Goal: Information Seeking & Learning: Check status

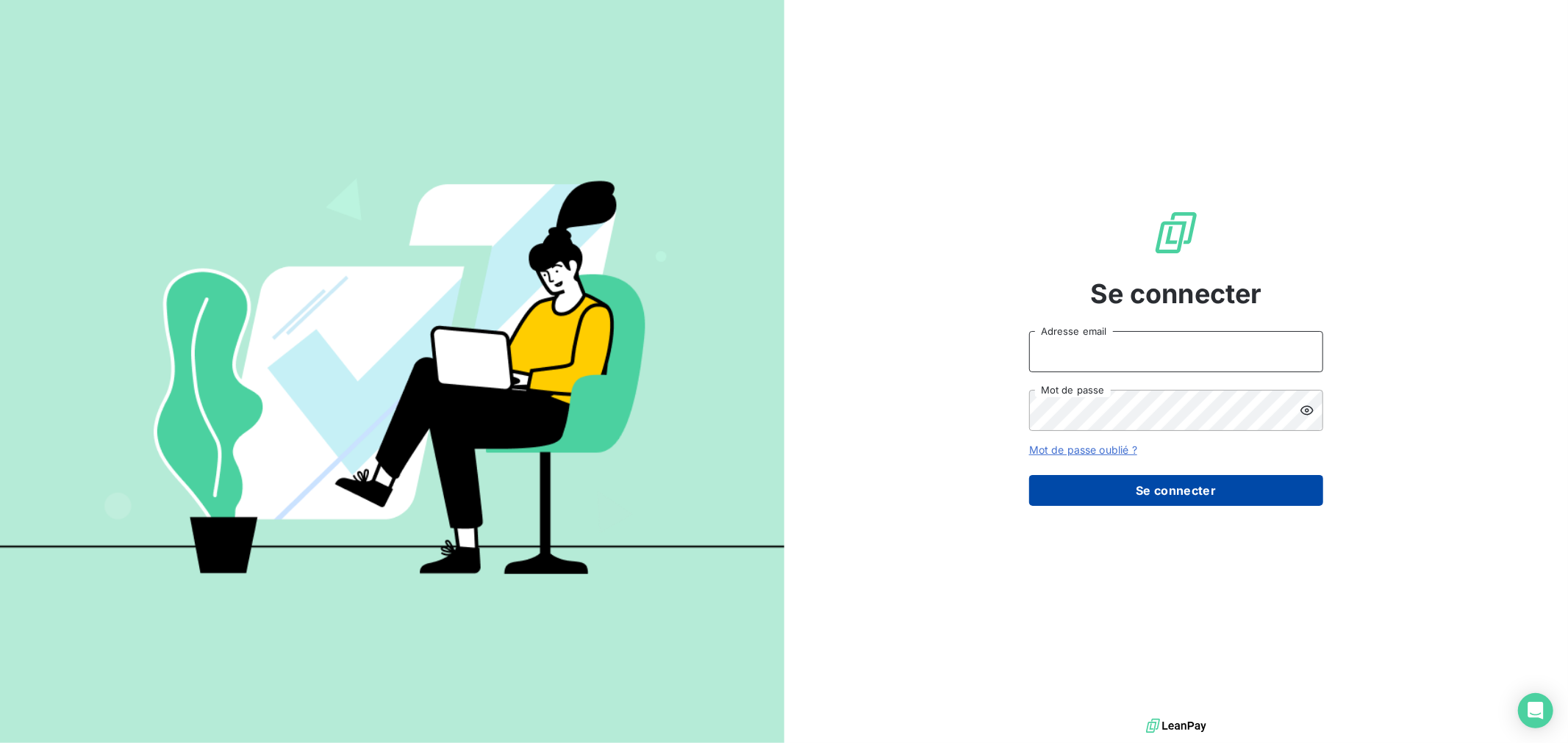
type input "[EMAIL_ADDRESS][DOMAIN_NAME]"
click at [1118, 482] on button "Se connecter" at bounding box center [1176, 491] width 294 height 31
type input "[EMAIL_ADDRESS][DOMAIN_NAME]"
click at [1078, 496] on button "Se connecter" at bounding box center [1176, 491] width 294 height 31
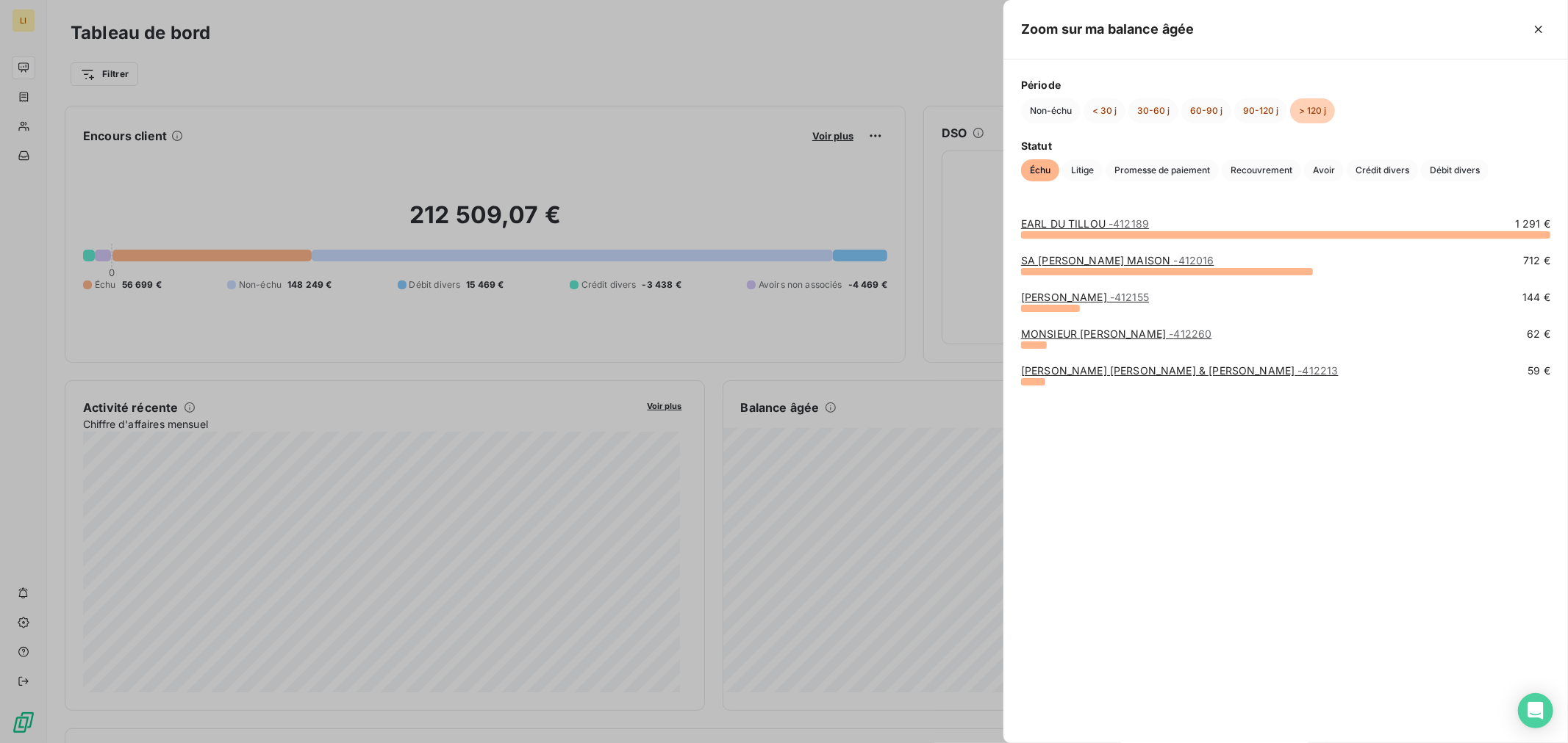
click at [1090, 294] on link "EARL RAFFAULT JULIEN - 412155" at bounding box center [1085, 297] width 128 height 12
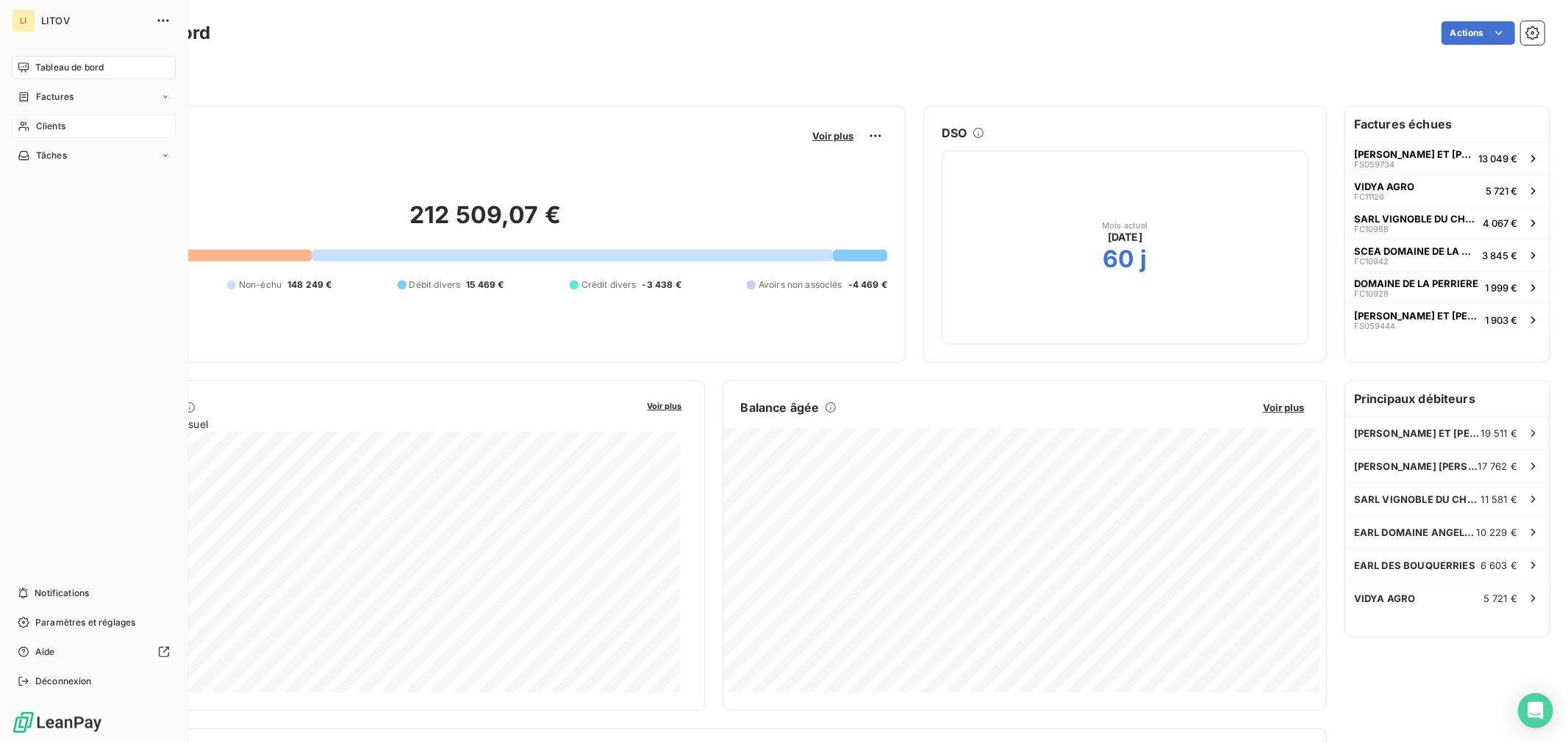
click at [61, 119] on span "Clients" at bounding box center [51, 126] width 30 height 13
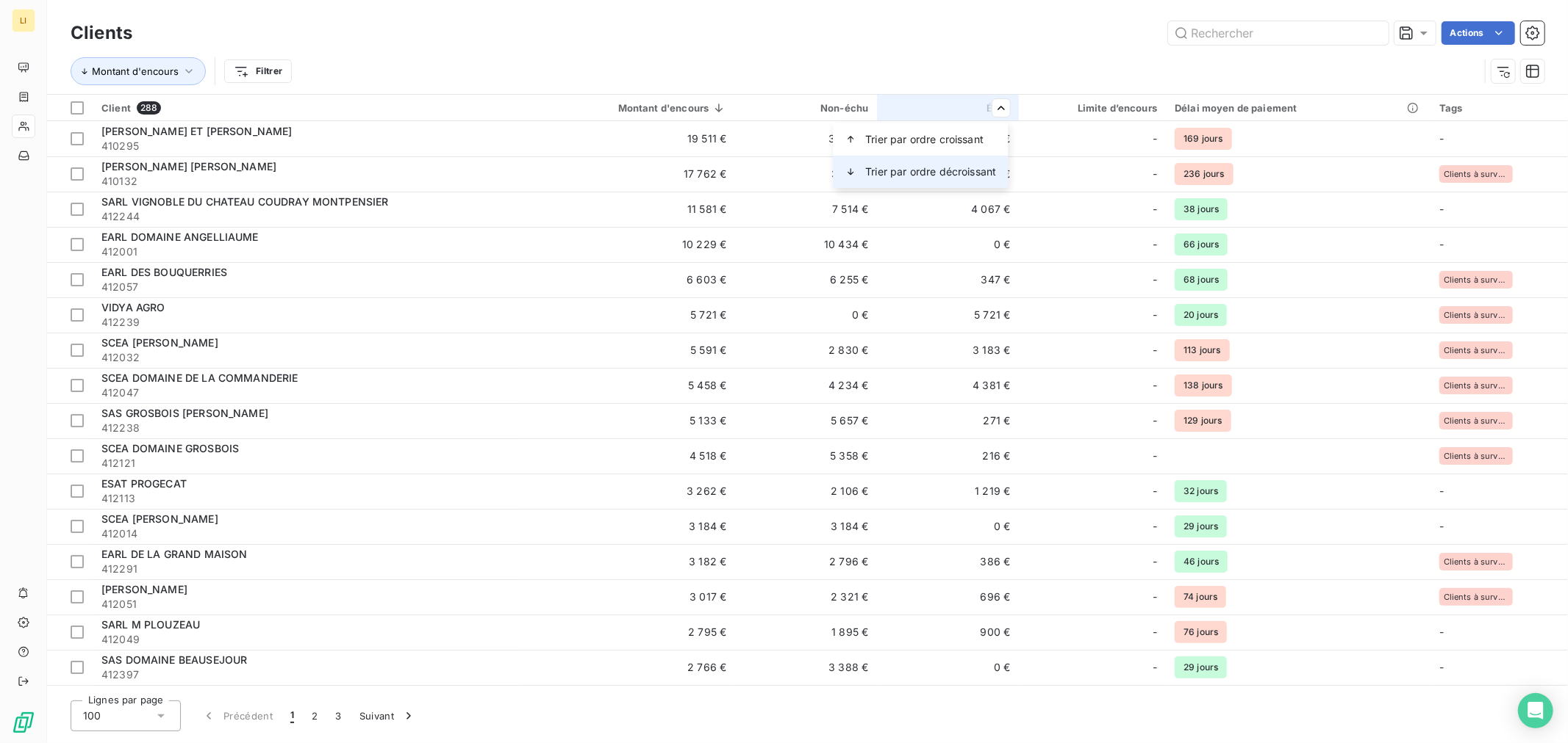
click at [954, 169] on span "Trier par ordre décroissant" at bounding box center [930, 171] width 131 height 14
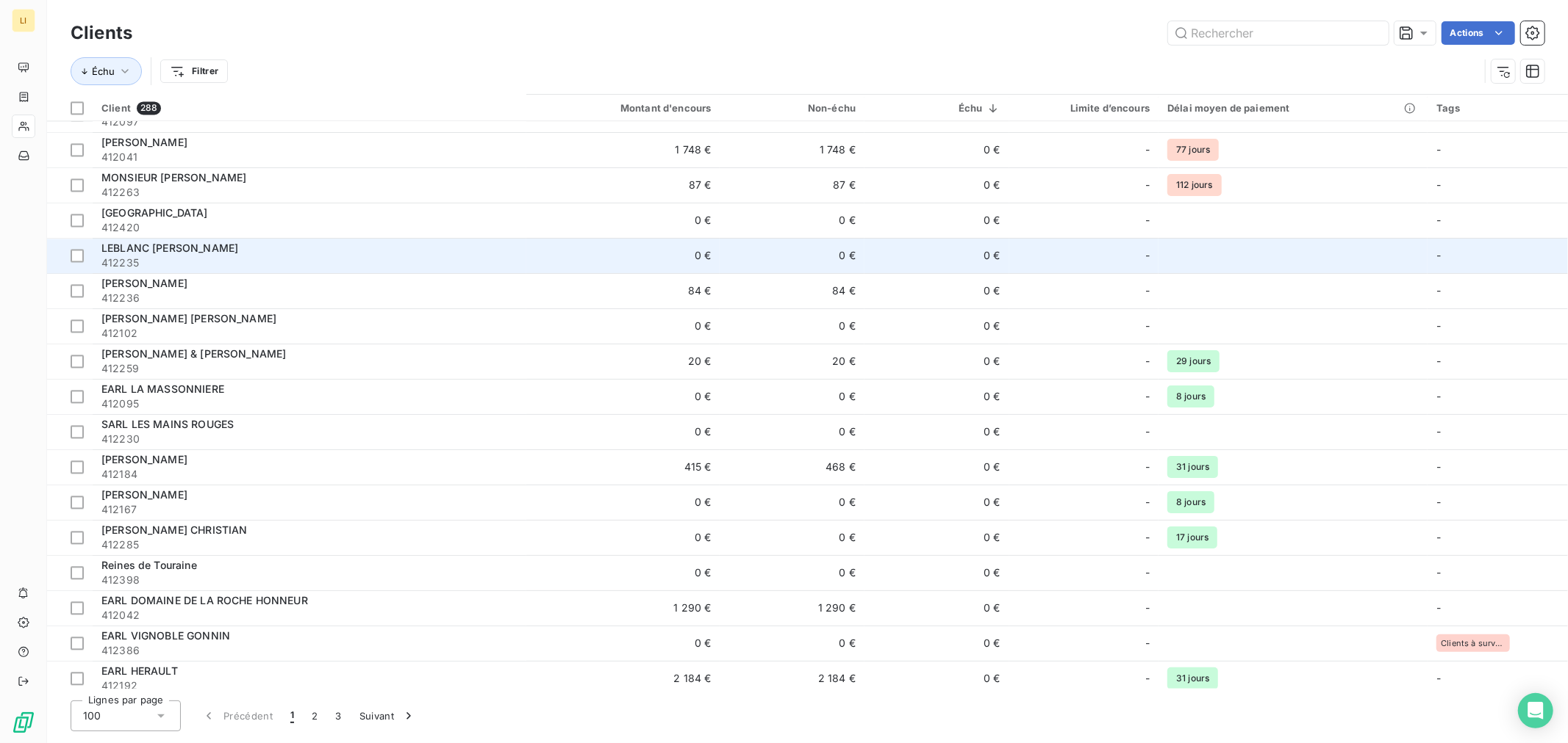
scroll to position [2958, 0]
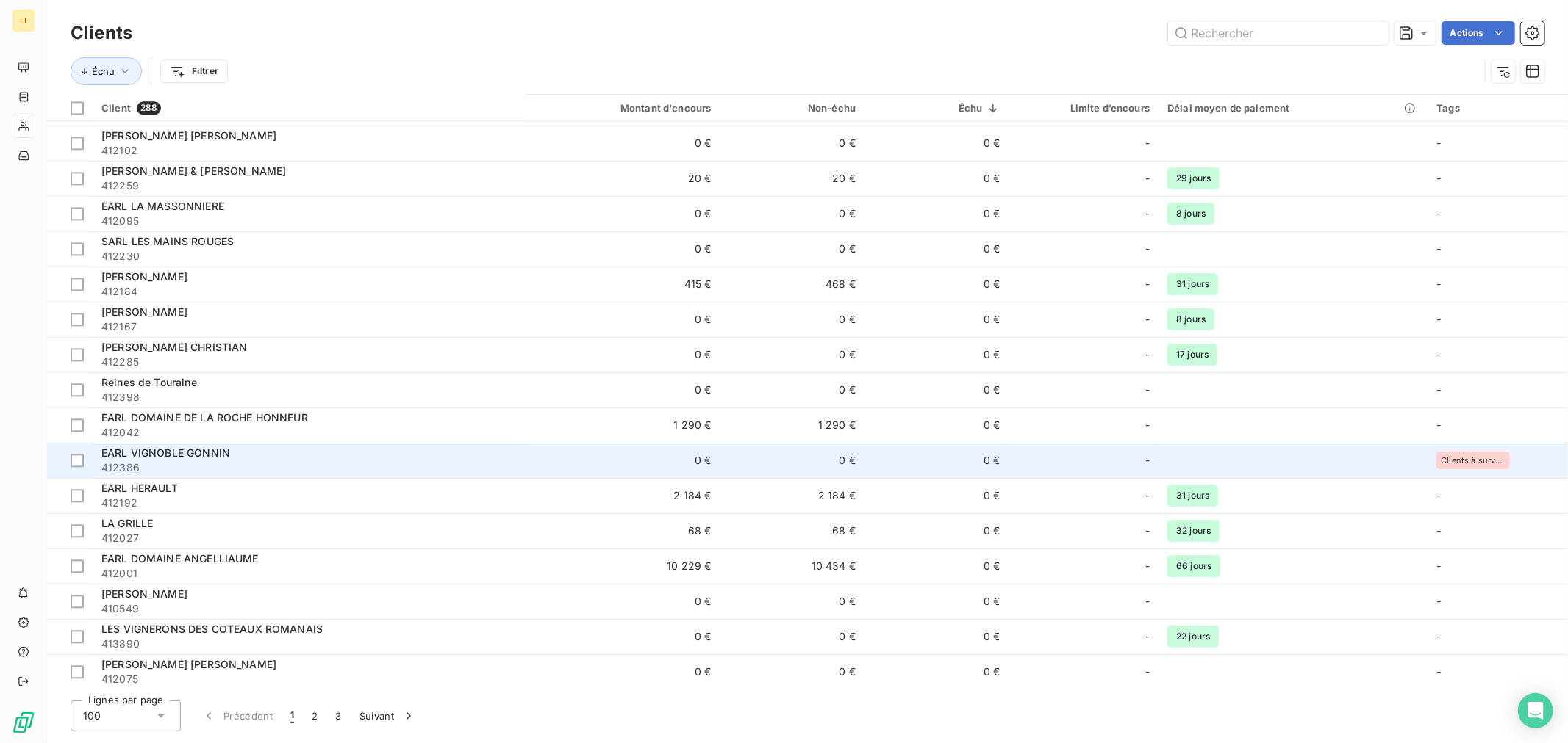
click at [1441, 459] on span "Clients à surveiller" at bounding box center [1473, 460] width 65 height 9
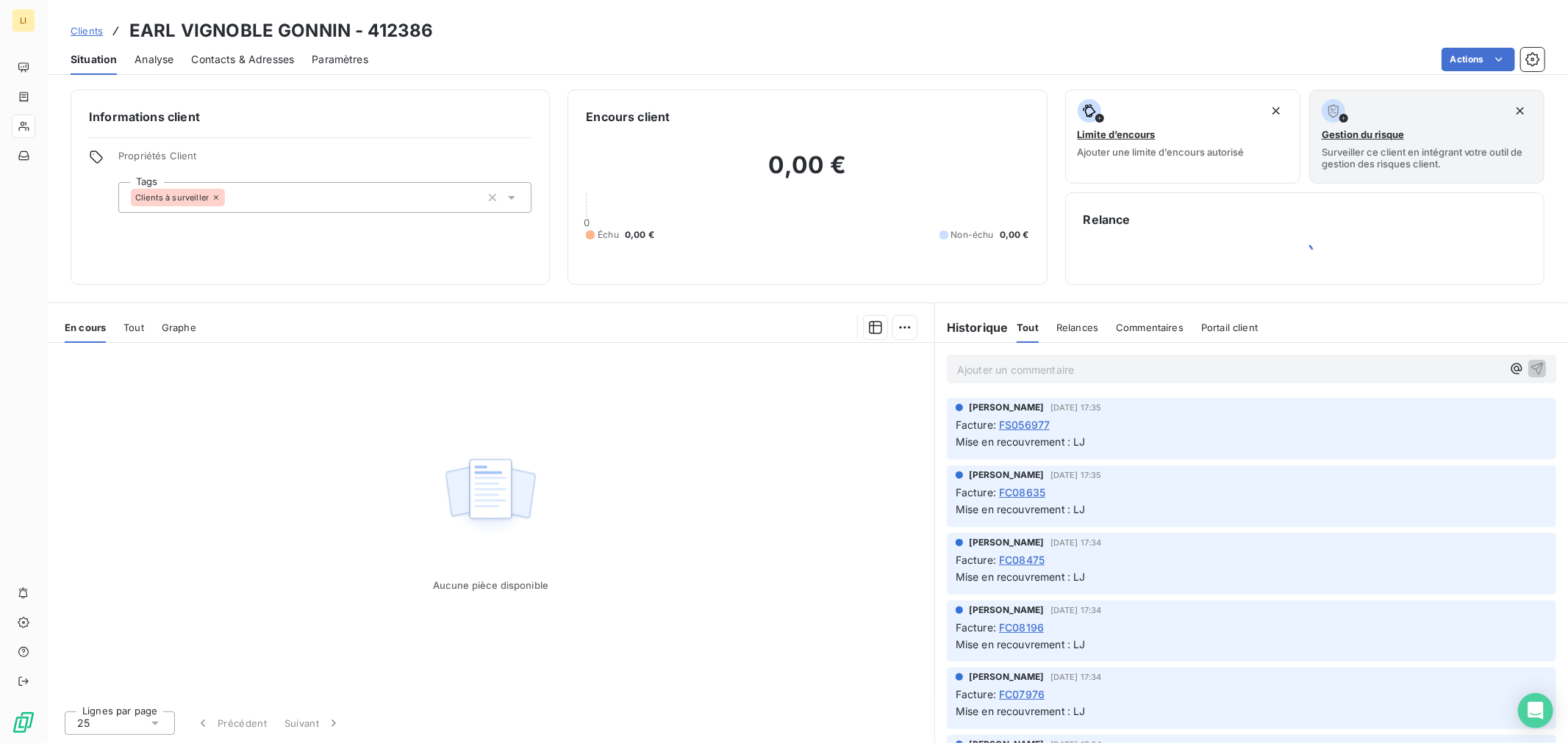
click at [514, 197] on icon at bounding box center [511, 197] width 14 height 14
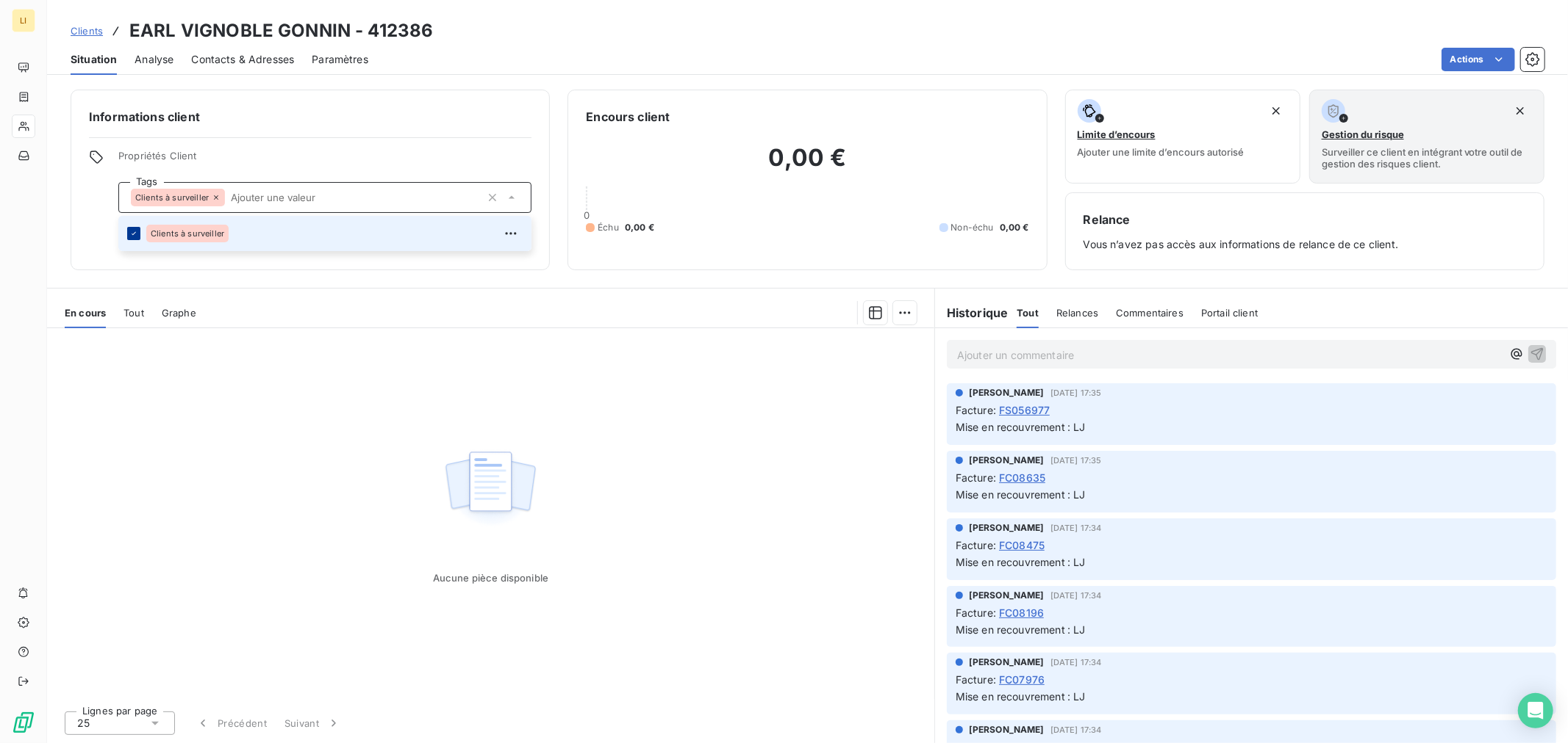
click at [132, 232] on icon at bounding box center [133, 233] width 9 height 9
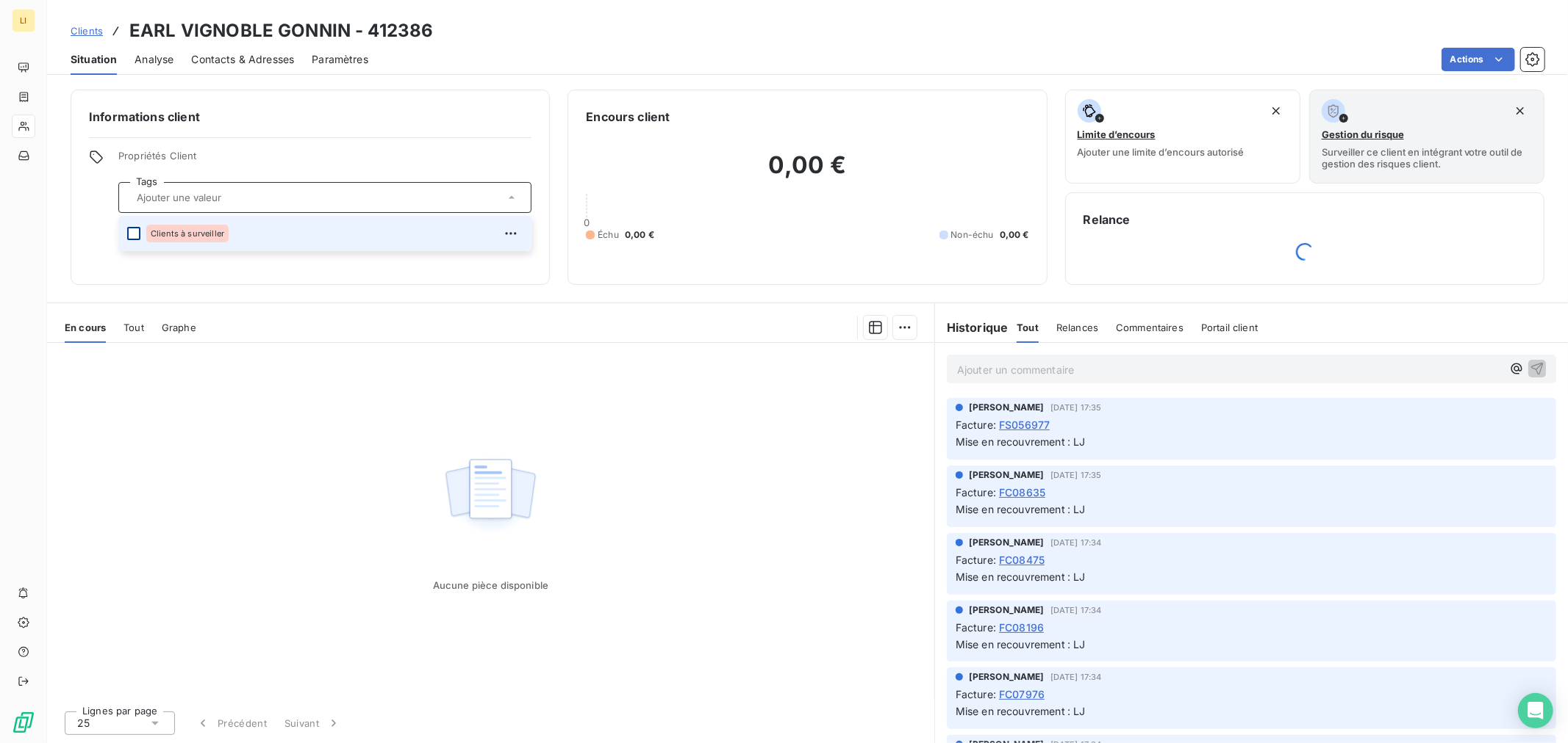
click at [66, 214] on div "Informations client Propriétés Client Tags Clients à surveiller Encours client …" at bounding box center [806, 187] width 1520 height 196
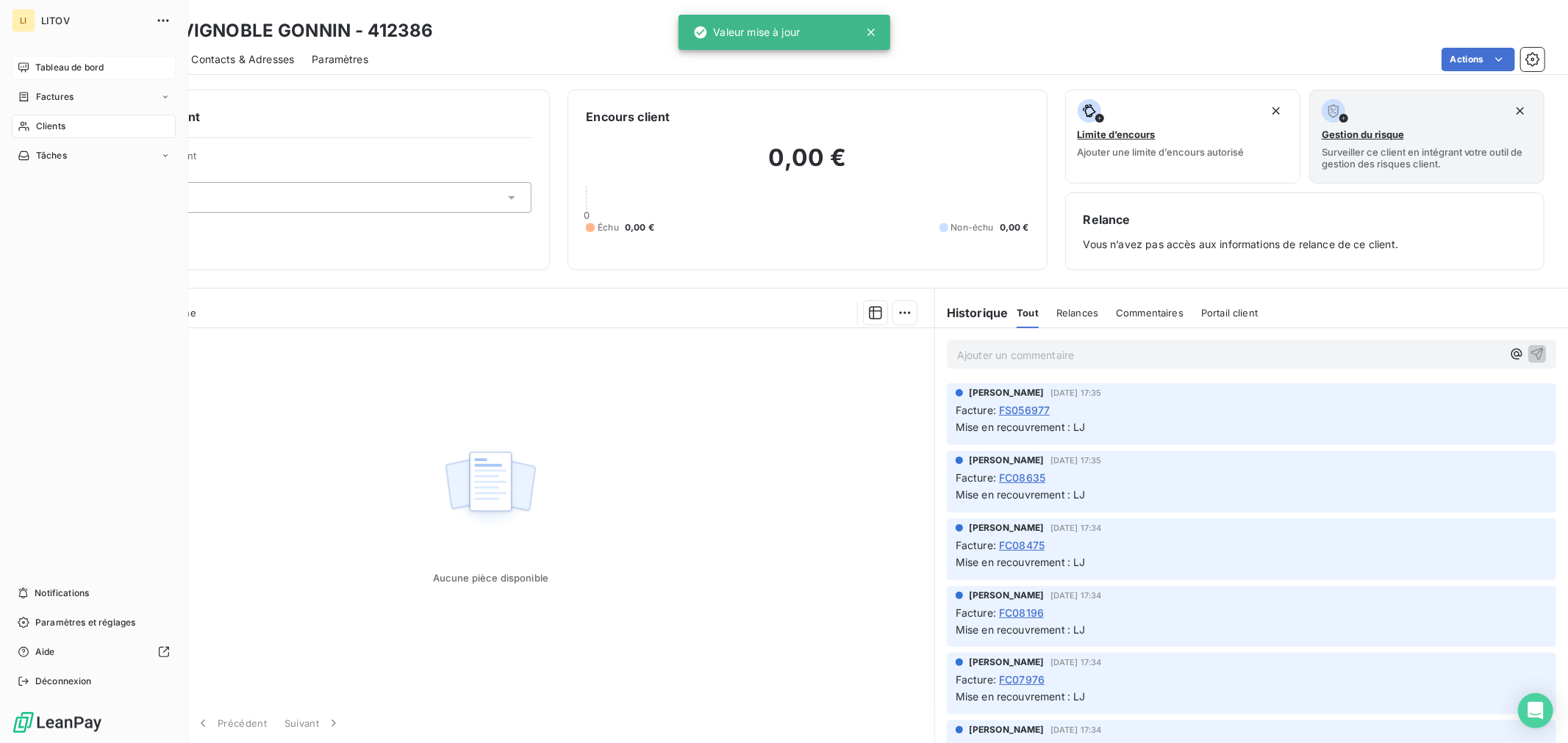
click at [33, 62] on div "Tableau de bord" at bounding box center [94, 67] width 164 height 24
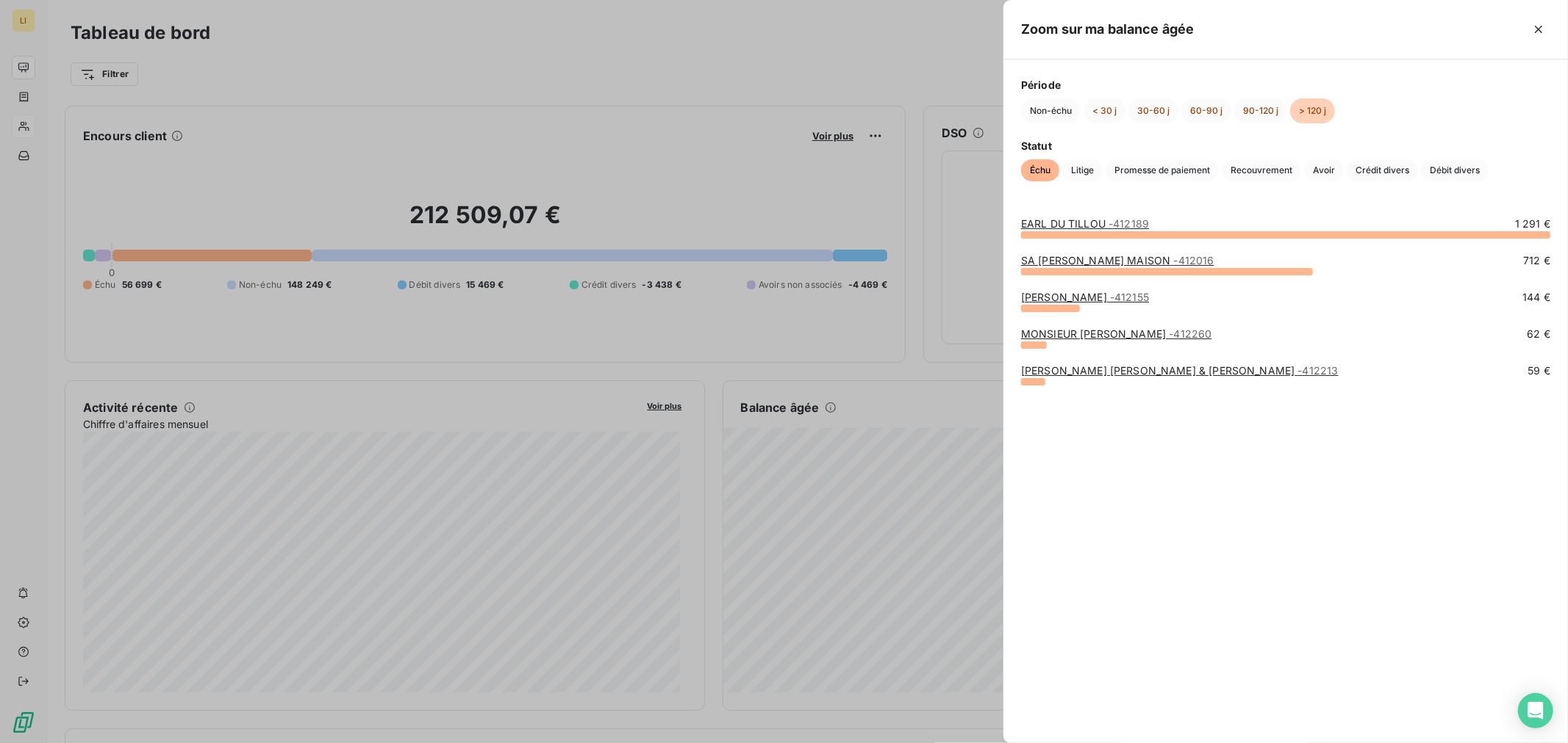
click at [862, 382] on div at bounding box center [784, 372] width 1568 height 743
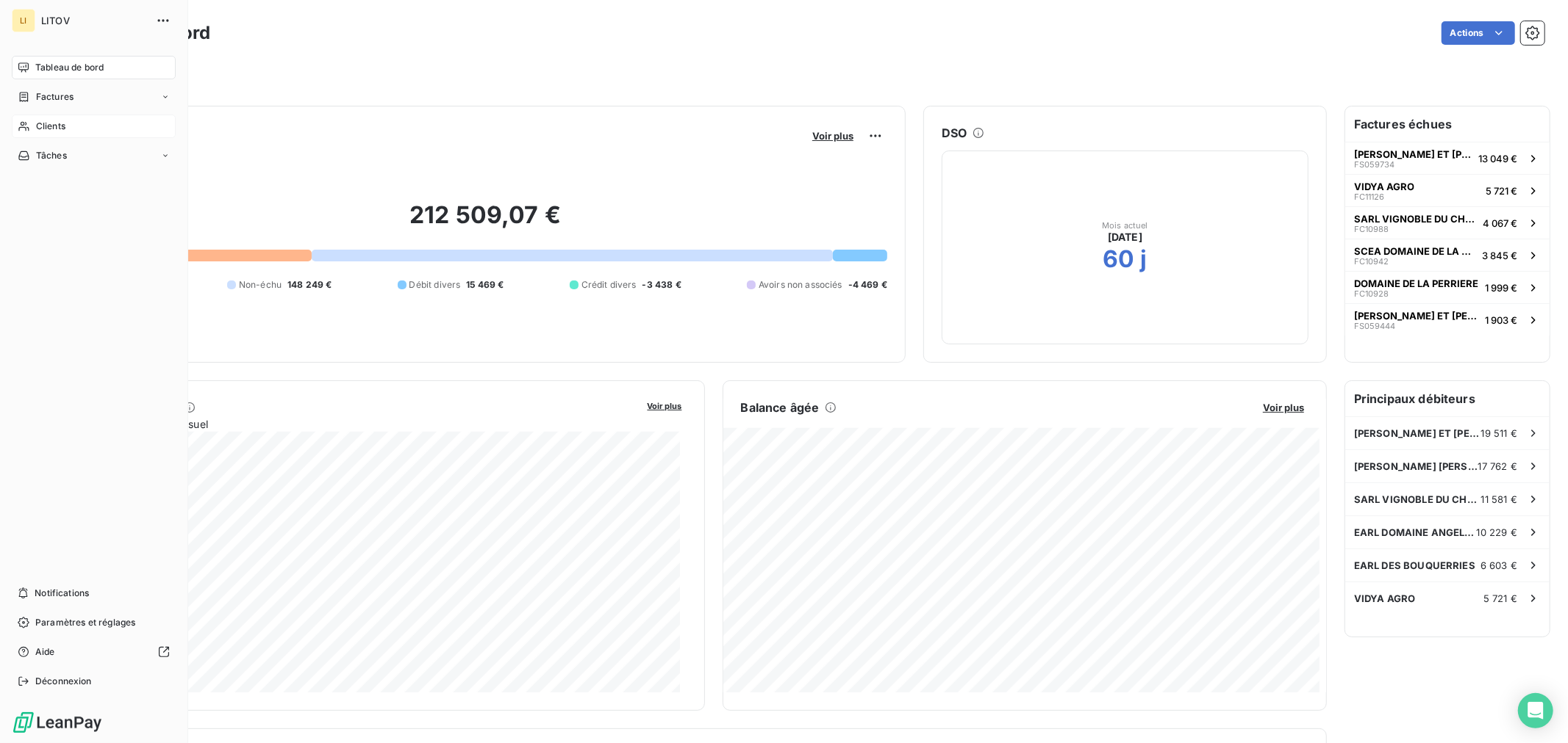
click at [76, 126] on div "Clients" at bounding box center [94, 126] width 164 height 24
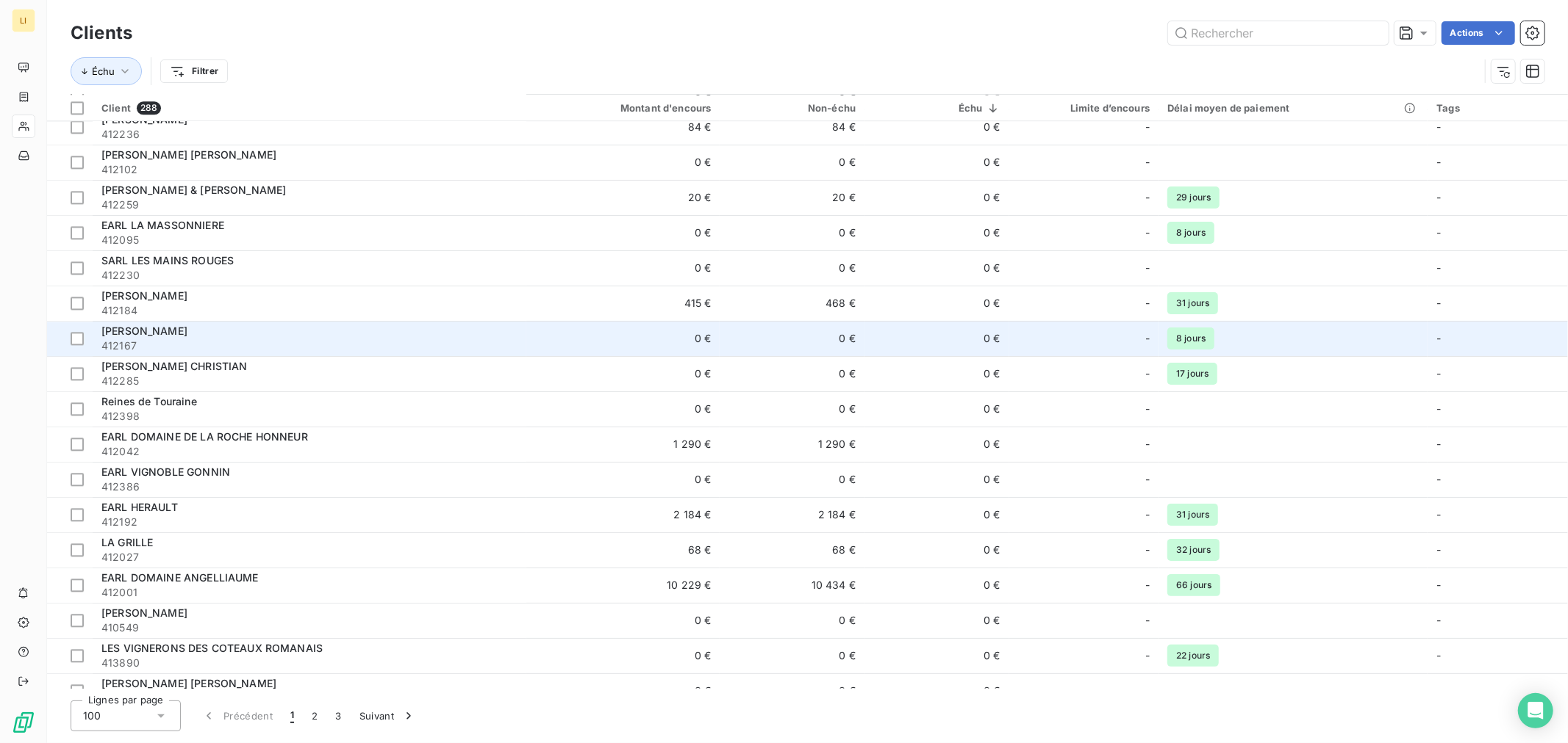
scroll to position [2958, 0]
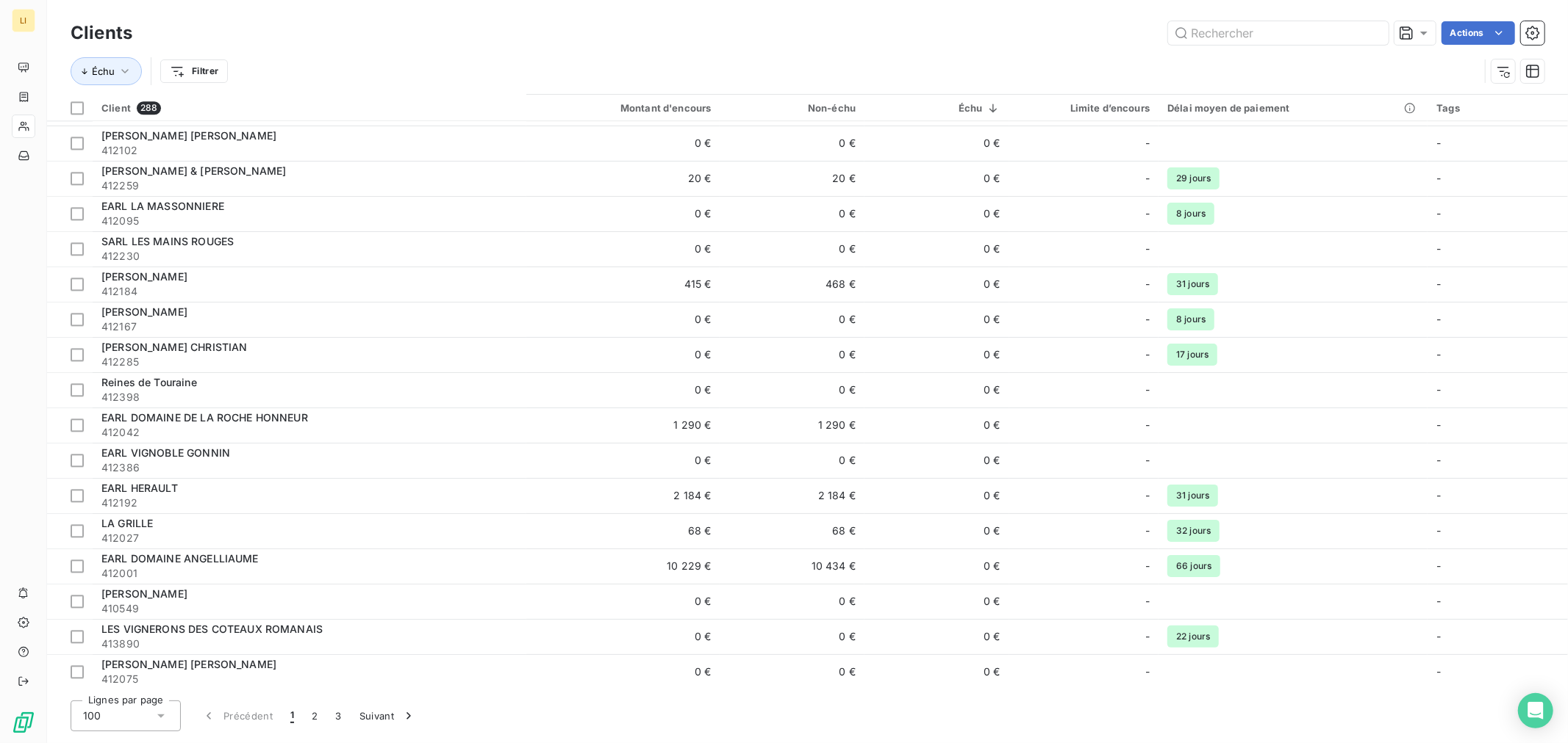
click at [163, 717] on icon at bounding box center [161, 715] width 14 height 14
click at [507, 709] on div "Lignes par page 100 25 50 100 Précédent 1 2 3 Suivant" at bounding box center [807, 716] width 1473 height 31
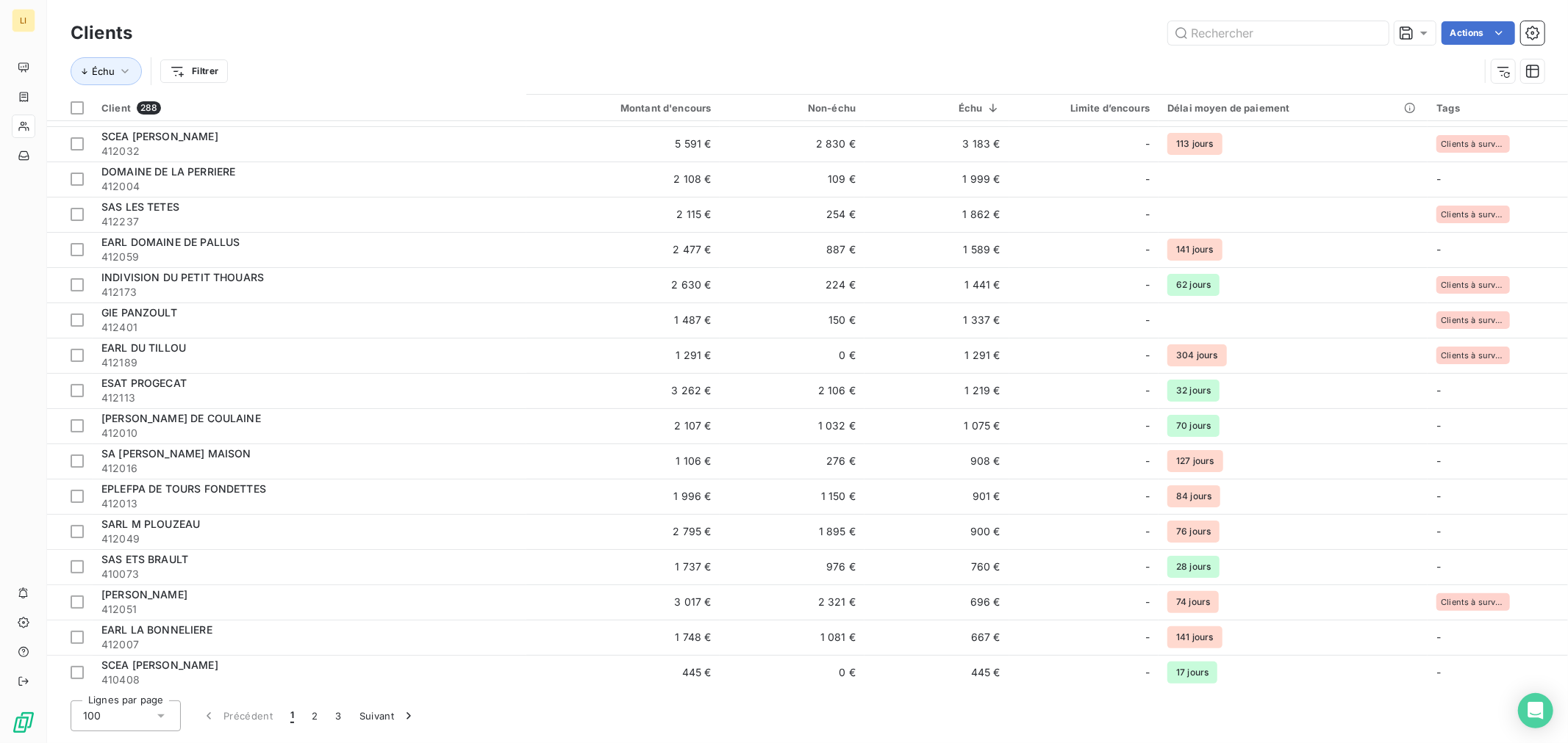
scroll to position [0, 0]
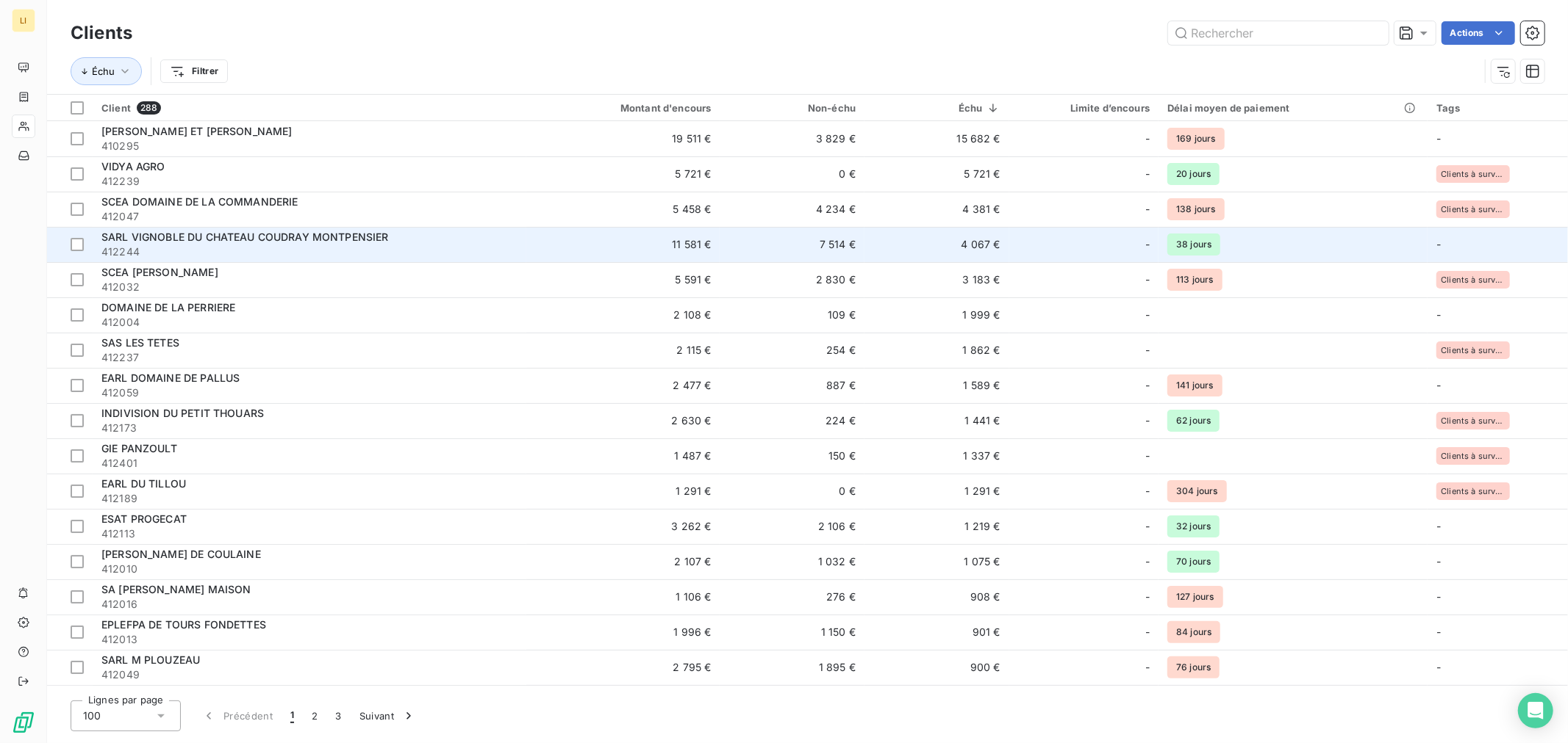
click at [960, 250] on td "4 067 €" at bounding box center [937, 244] width 145 height 35
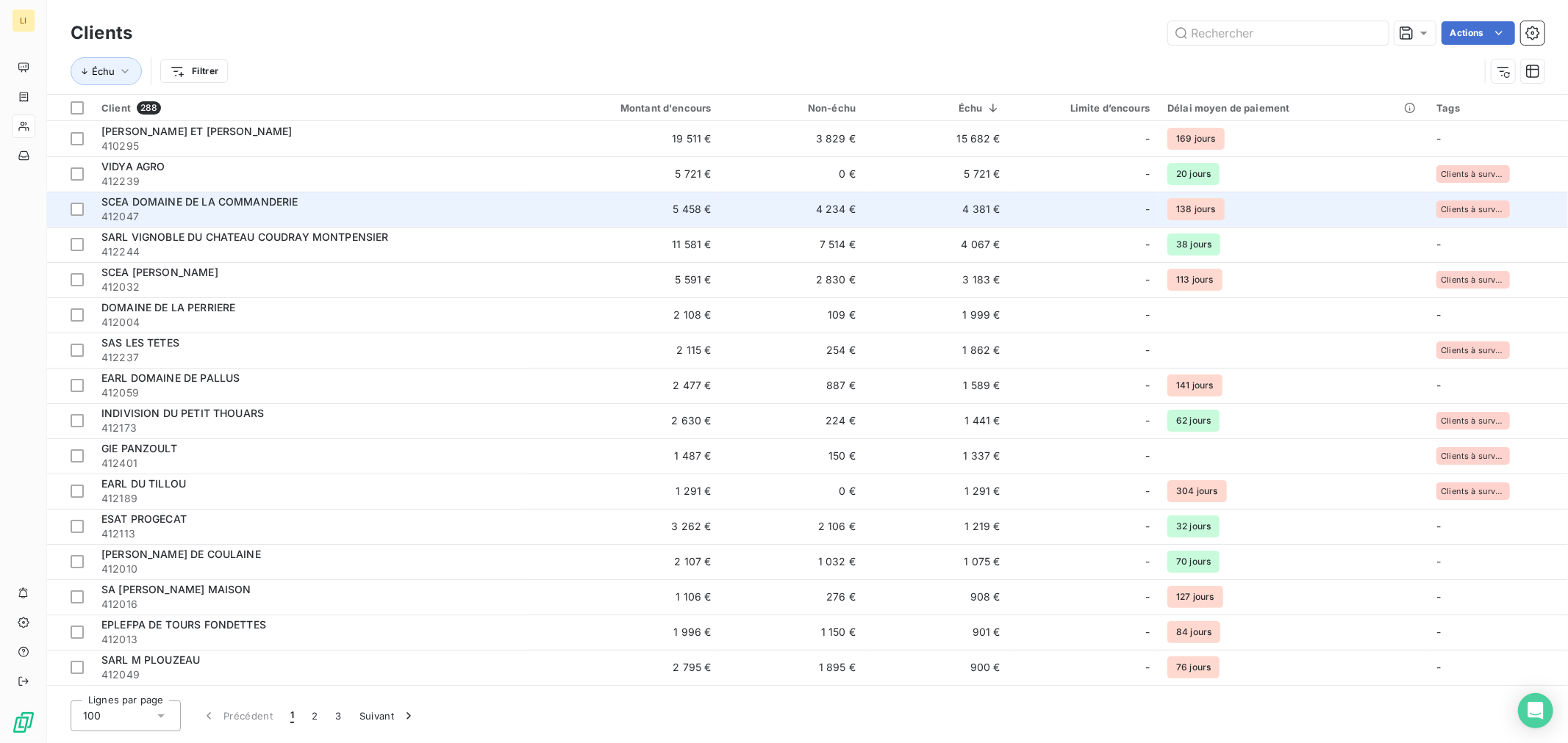
click at [917, 211] on td "4 381 €" at bounding box center [937, 209] width 145 height 35
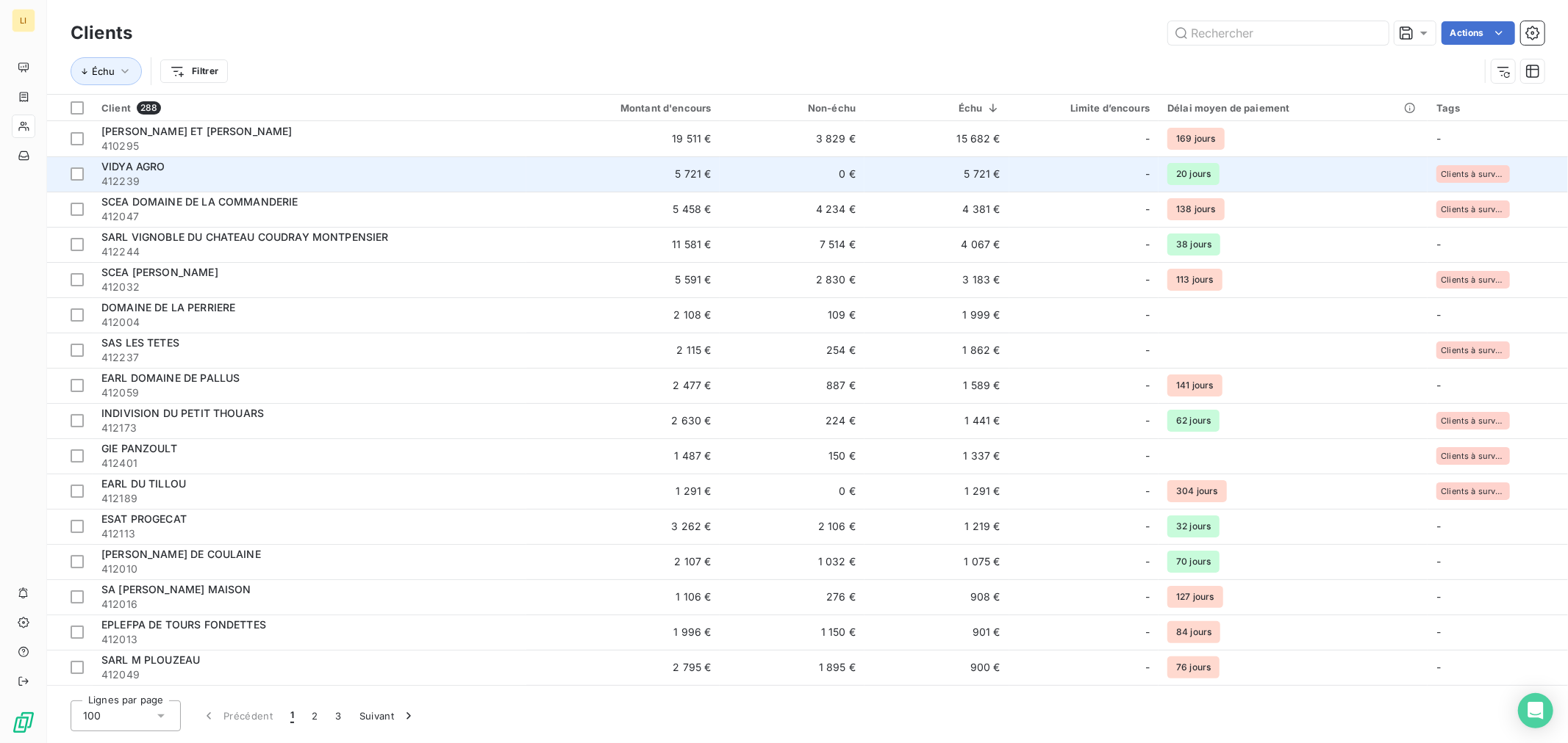
click at [913, 174] on td "5 721 €" at bounding box center [937, 174] width 145 height 35
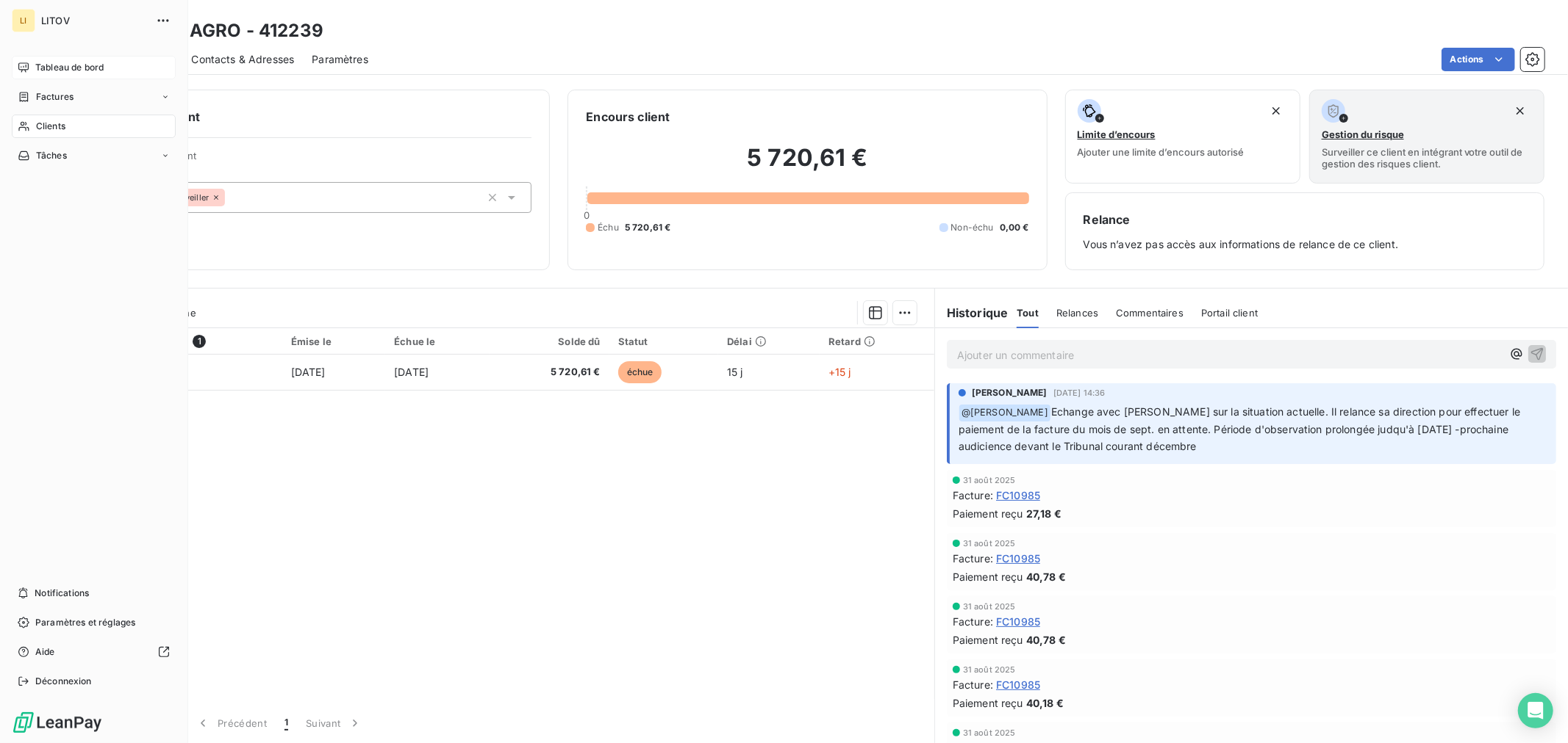
click at [92, 66] on span "Tableau de bord" at bounding box center [70, 68] width 69 height 13
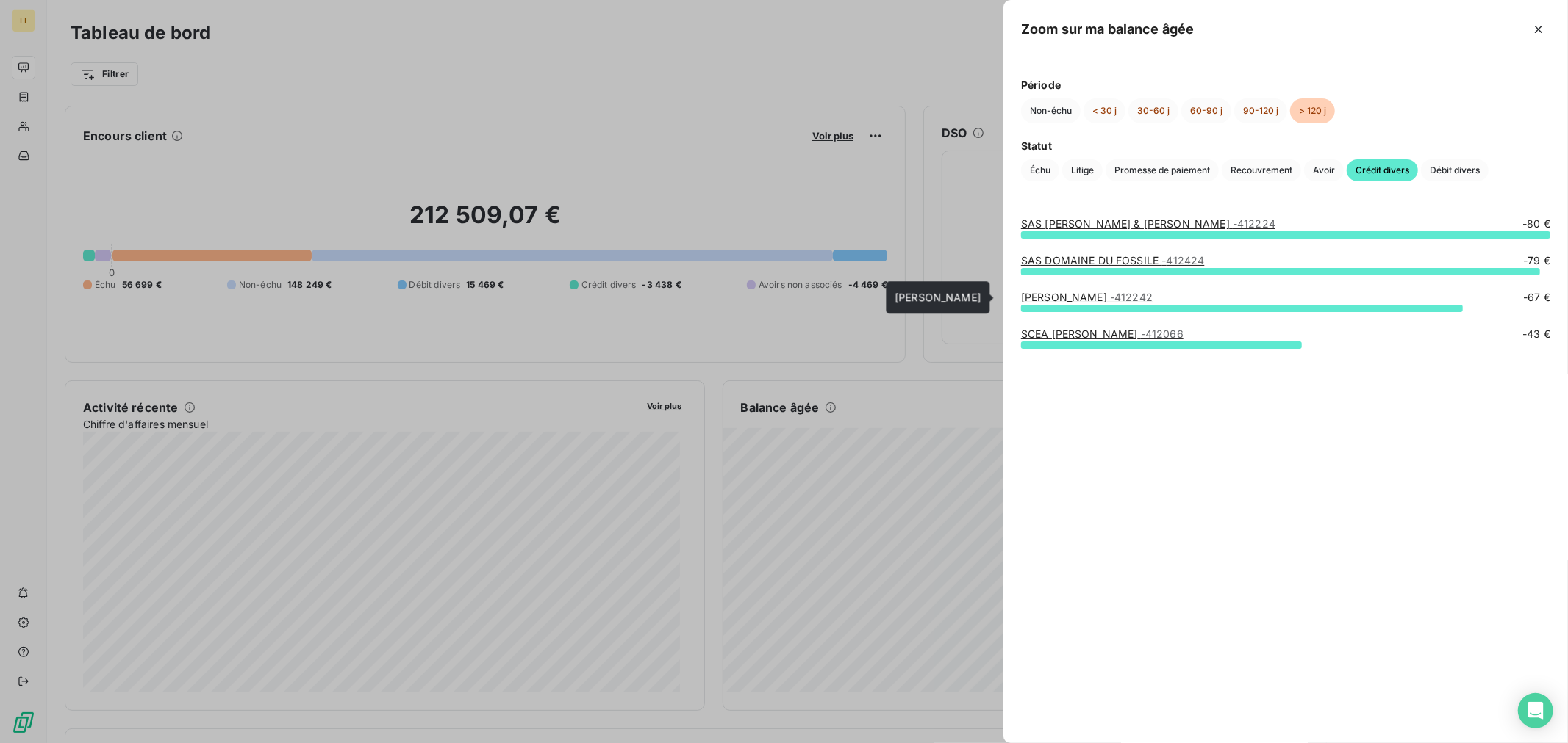
click at [1105, 295] on link "DE NOUEL GEOFFREY - 412242" at bounding box center [1086, 297] width 132 height 12
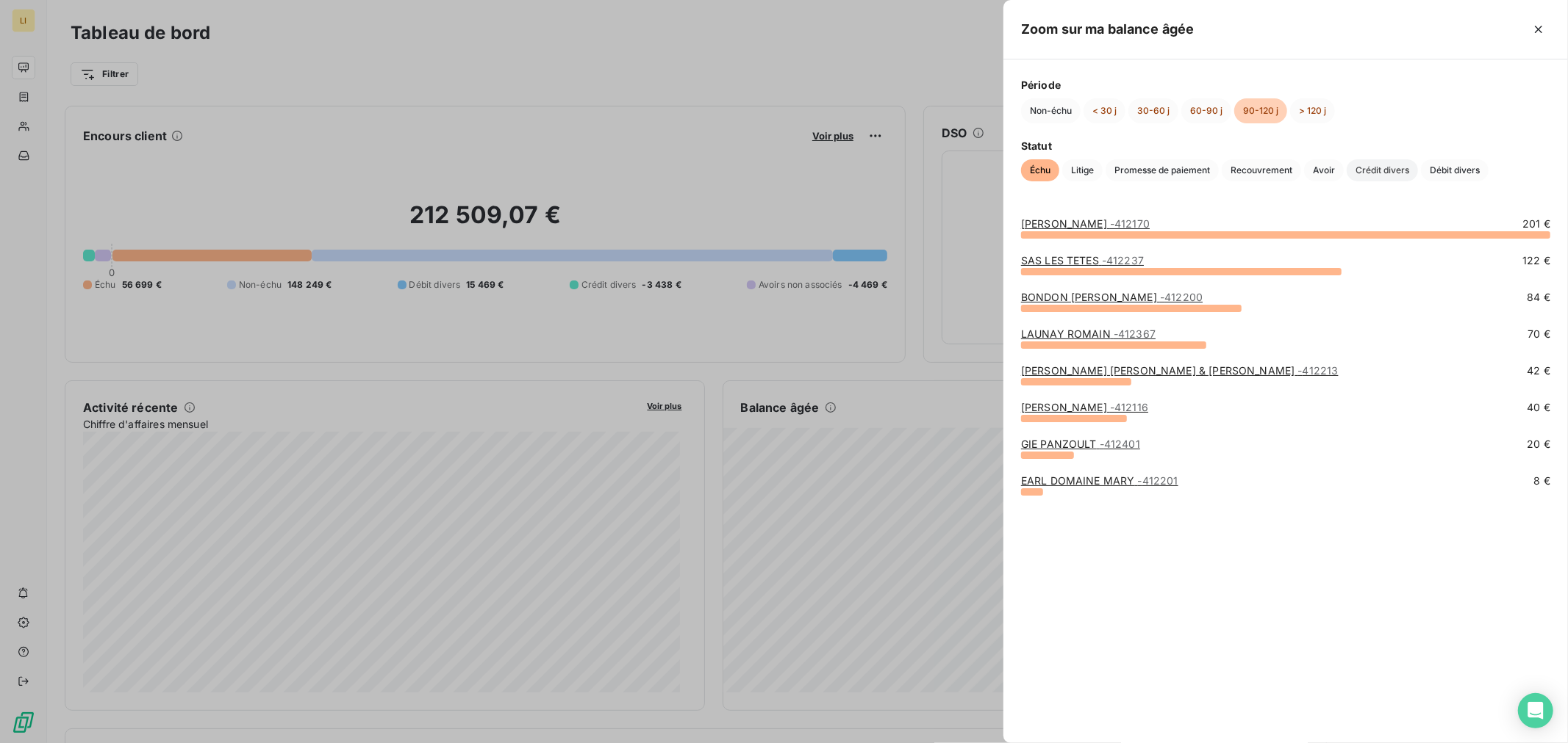
click at [1375, 170] on span "Crédit divers" at bounding box center [1382, 170] width 72 height 22
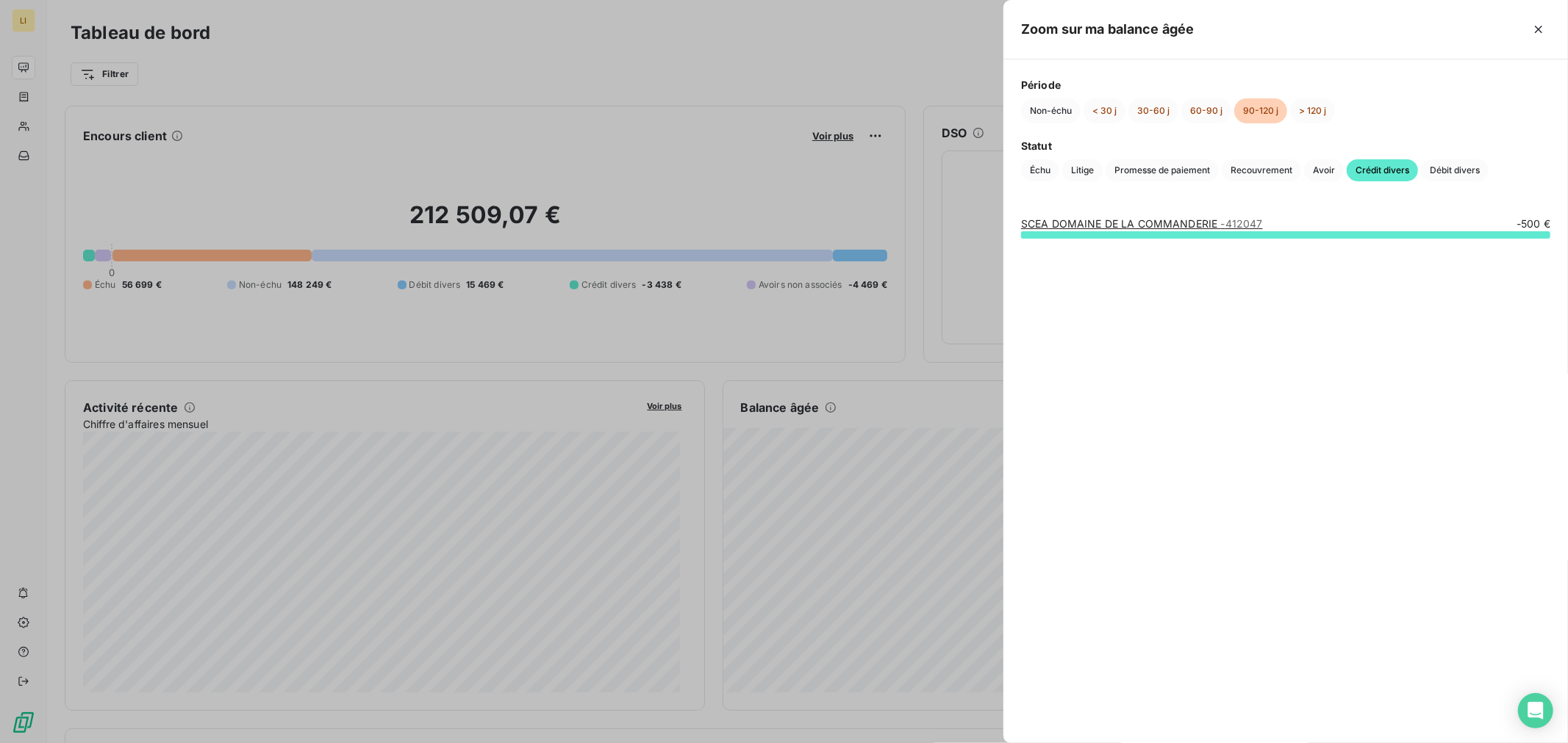
click at [835, 435] on div at bounding box center [784, 372] width 1568 height 743
click at [773, 421] on div at bounding box center [784, 372] width 1568 height 743
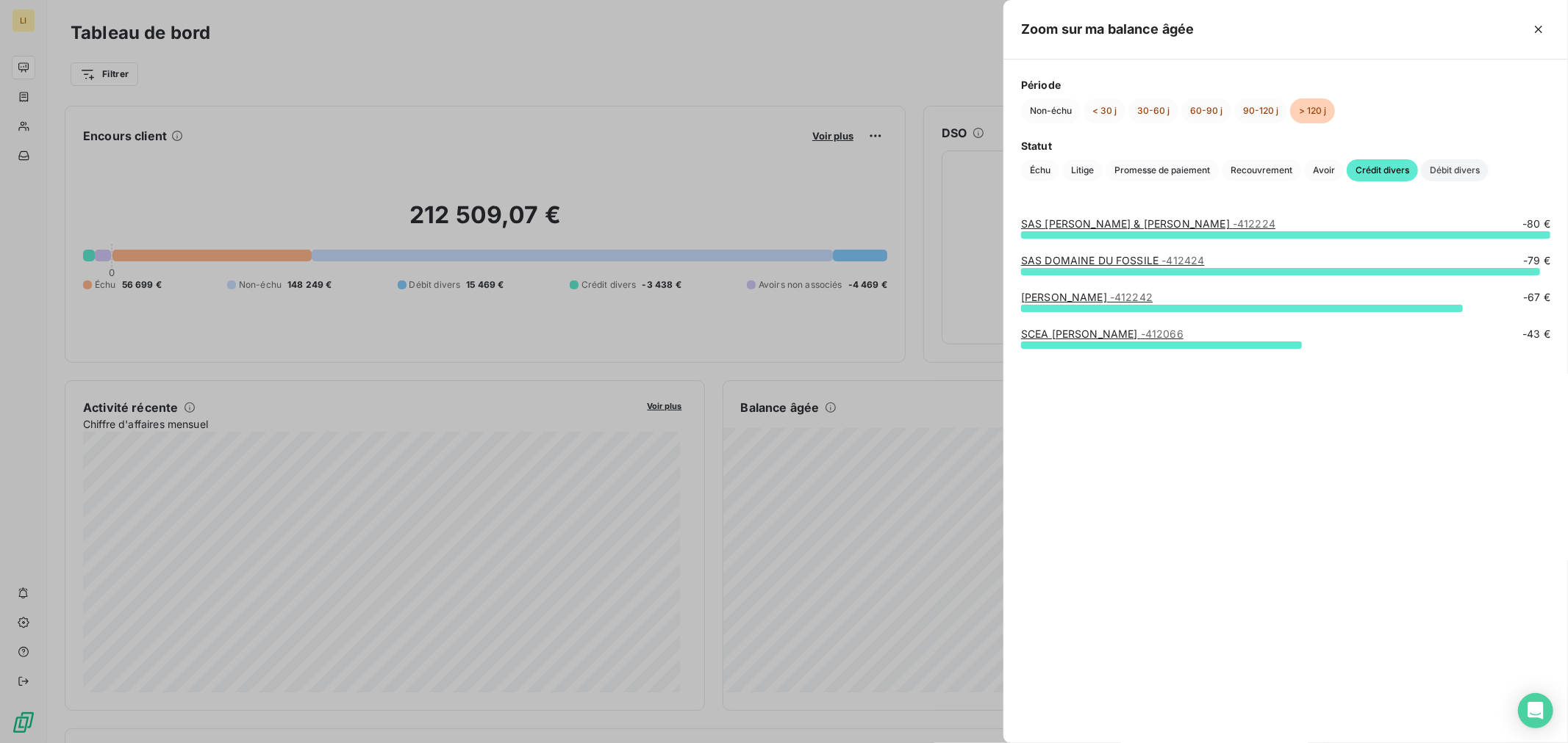
click at [1446, 172] on span "Débit divers" at bounding box center [1454, 170] width 68 height 22
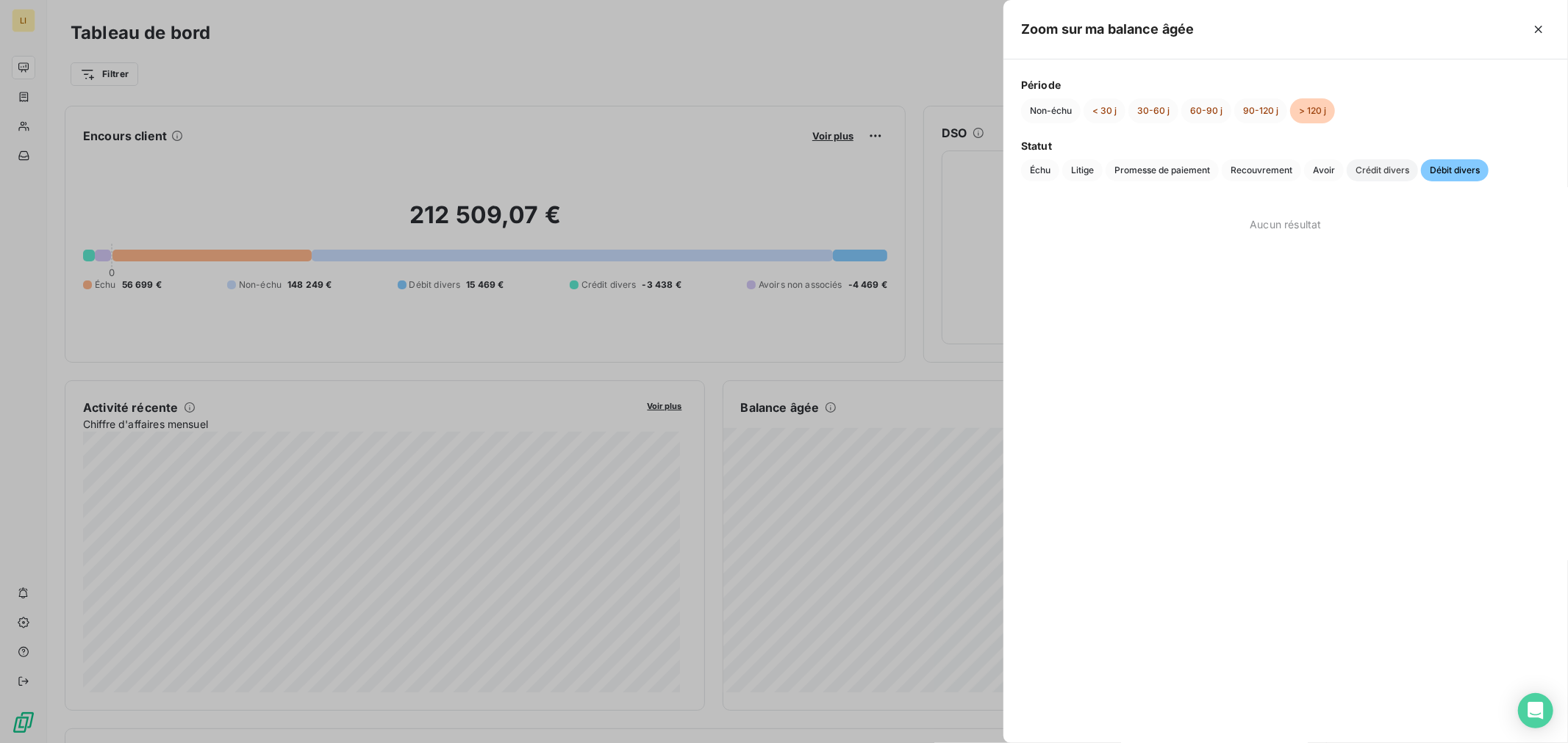
click at [1377, 166] on span "Crédit divers" at bounding box center [1382, 170] width 72 height 22
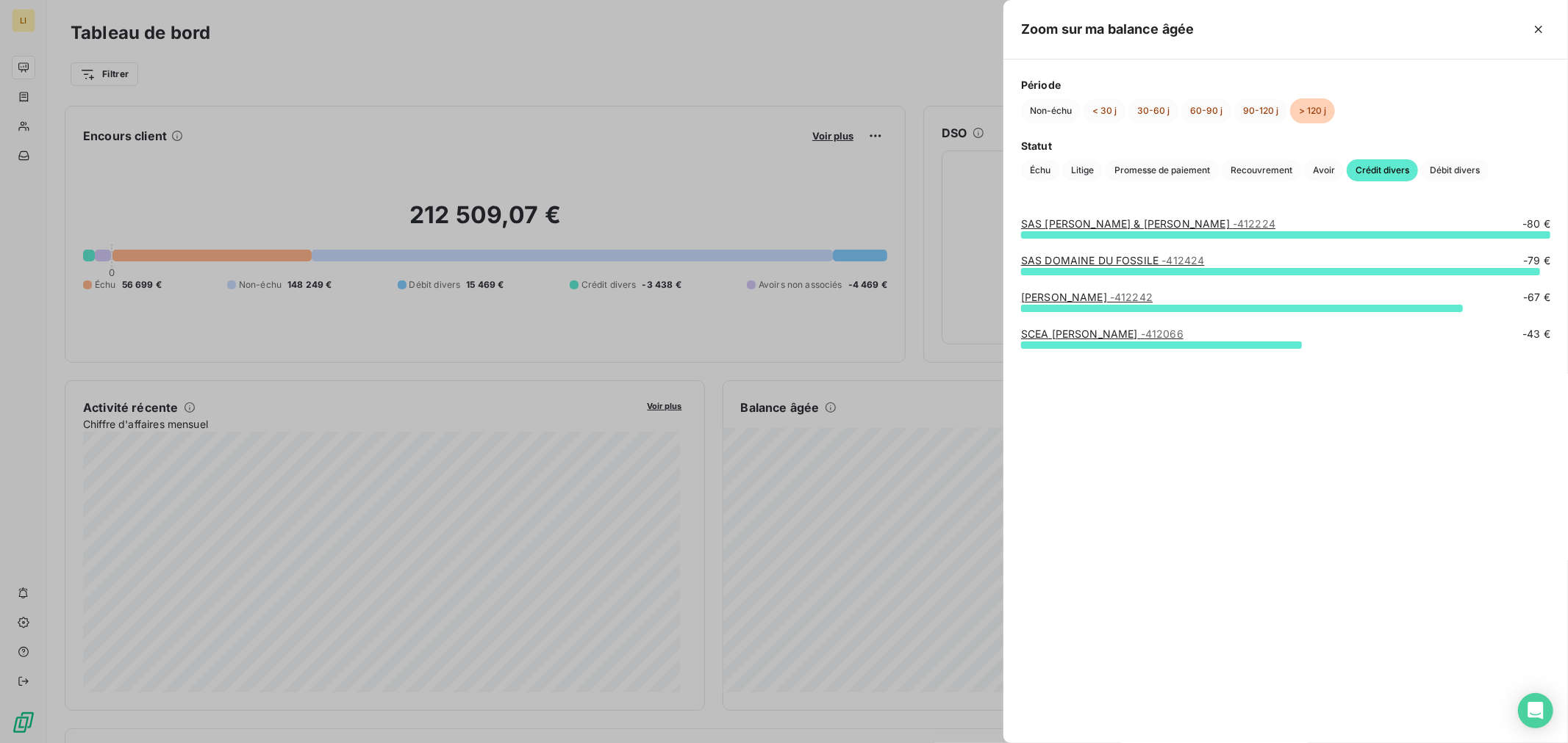
click at [1078, 334] on link "SCEA LAMBERT PASCAL - 412066" at bounding box center [1102, 333] width 162 height 12
click at [1091, 257] on link "SAS DOMAINE DU FOSSILE - 412424" at bounding box center [1112, 260] width 183 height 12
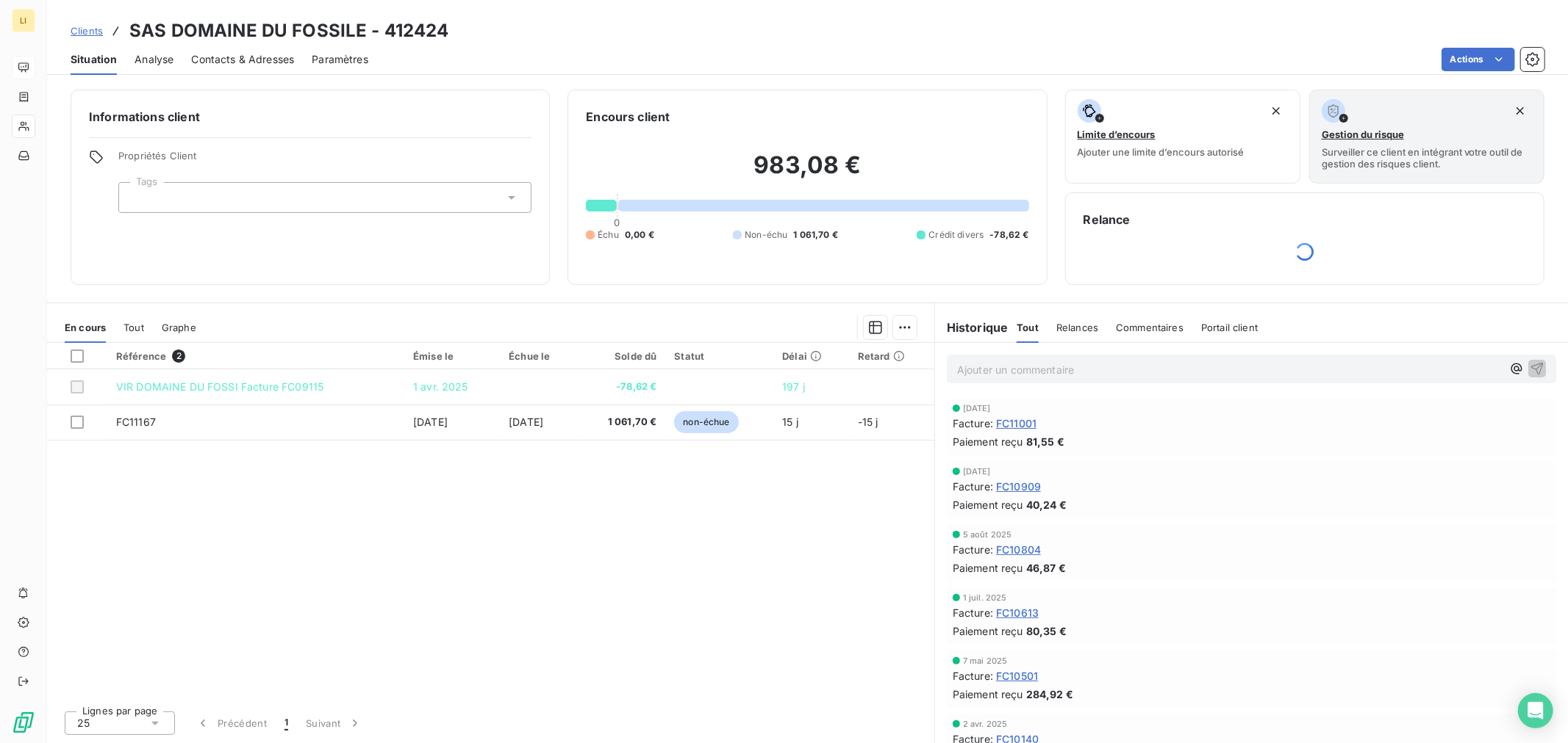
click at [798, 549] on div "Référence 2 Émise le Échue le Solde dû Statut Délai Retard VIR DOMAINE DU FOSSI…" at bounding box center [490, 520] width 887 height 356
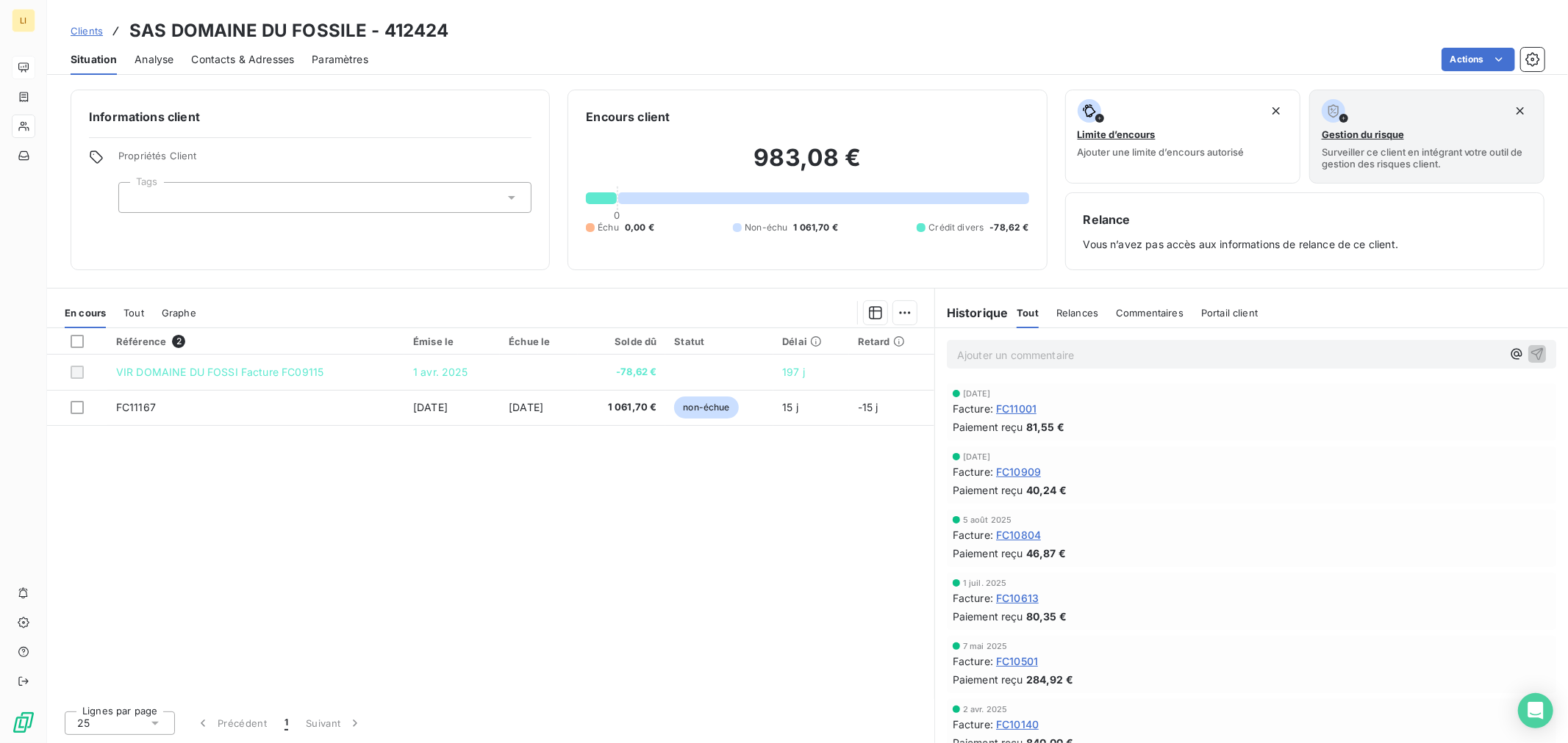
drag, startPoint x: 1224, startPoint y: 295, endPoint x: 1232, endPoint y: 297, distance: 8.2
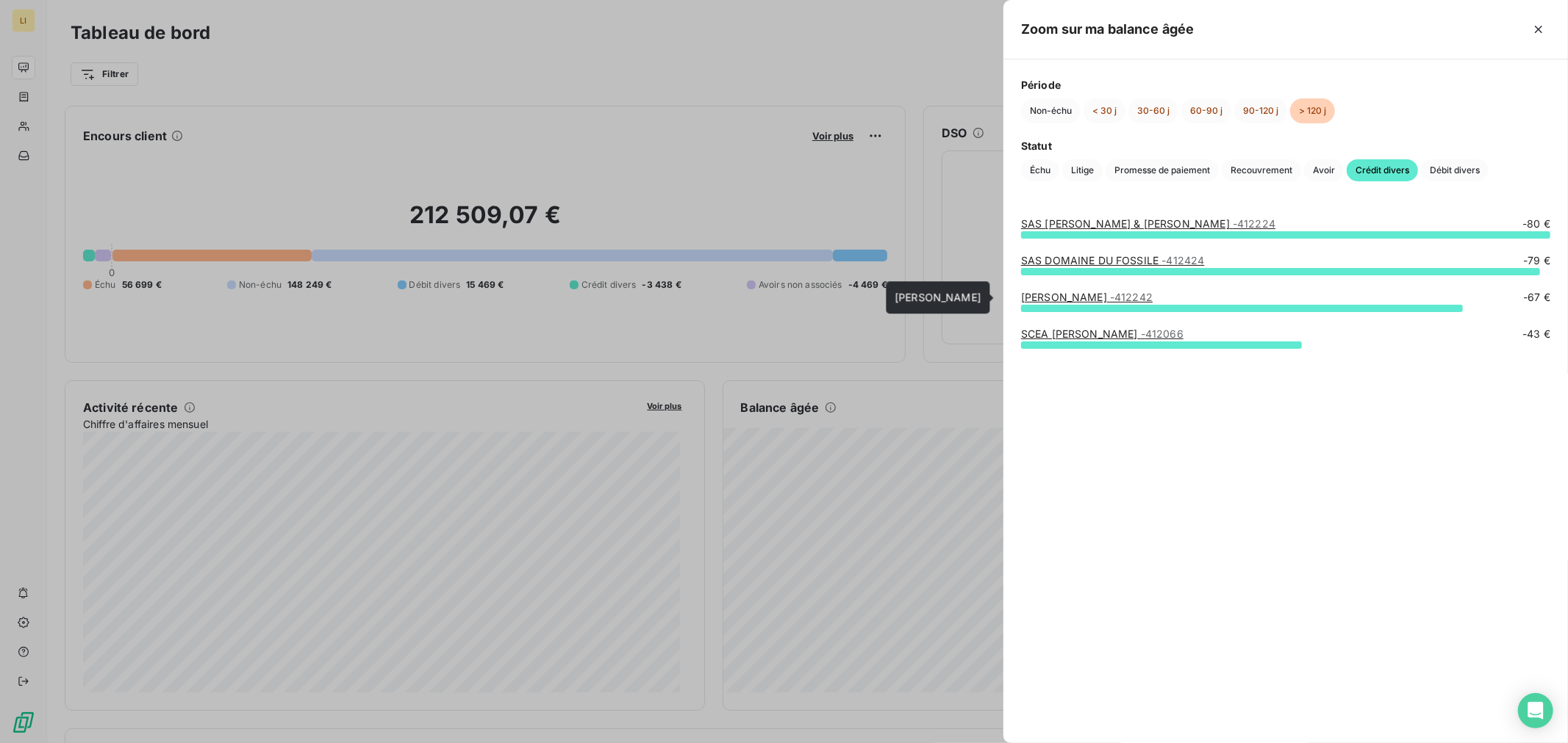
click at [1056, 298] on link "DE NOUEL GEOFFREY - 412242" at bounding box center [1086, 297] width 132 height 12
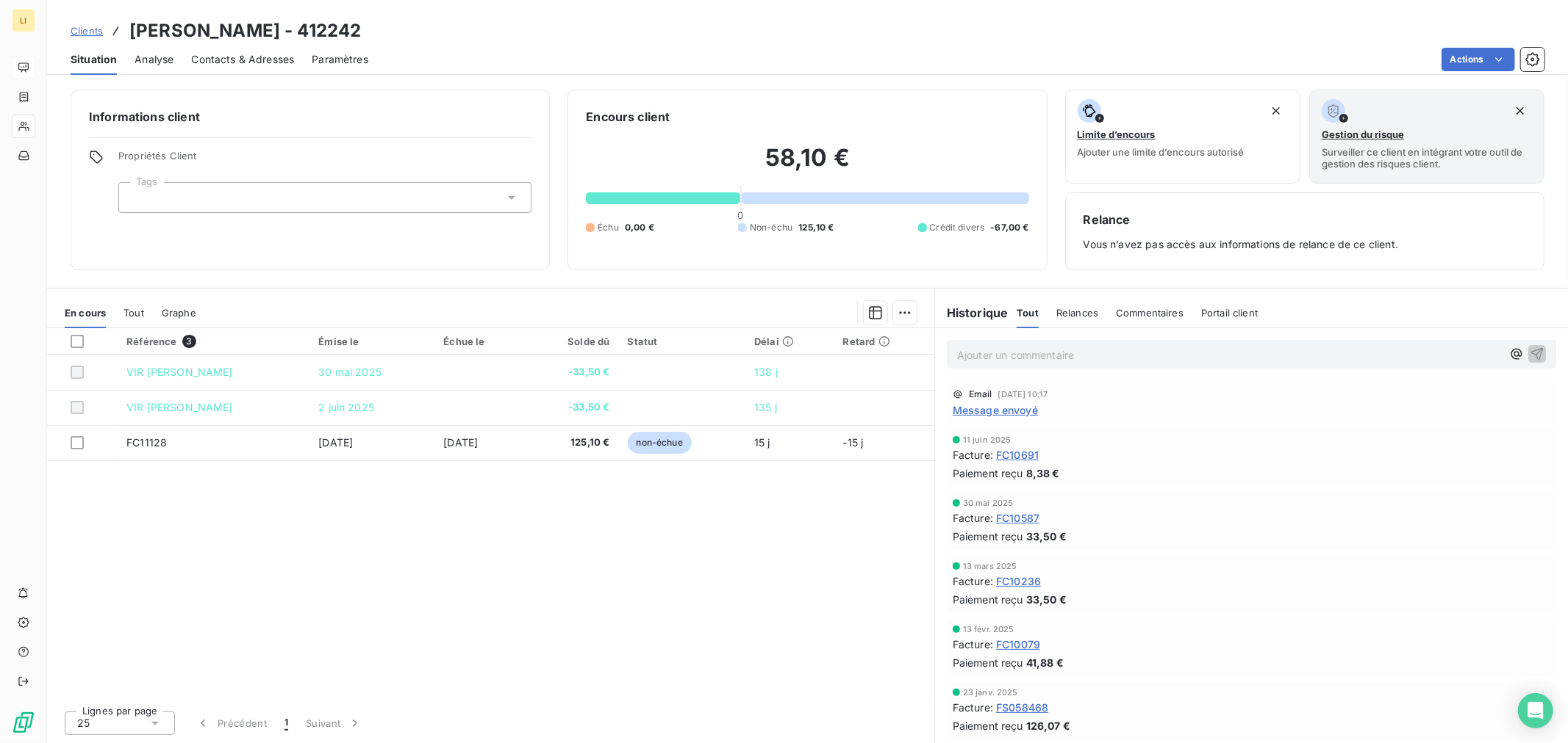
click at [992, 409] on span "Message envoyé" at bounding box center [995, 411] width 85 height 15
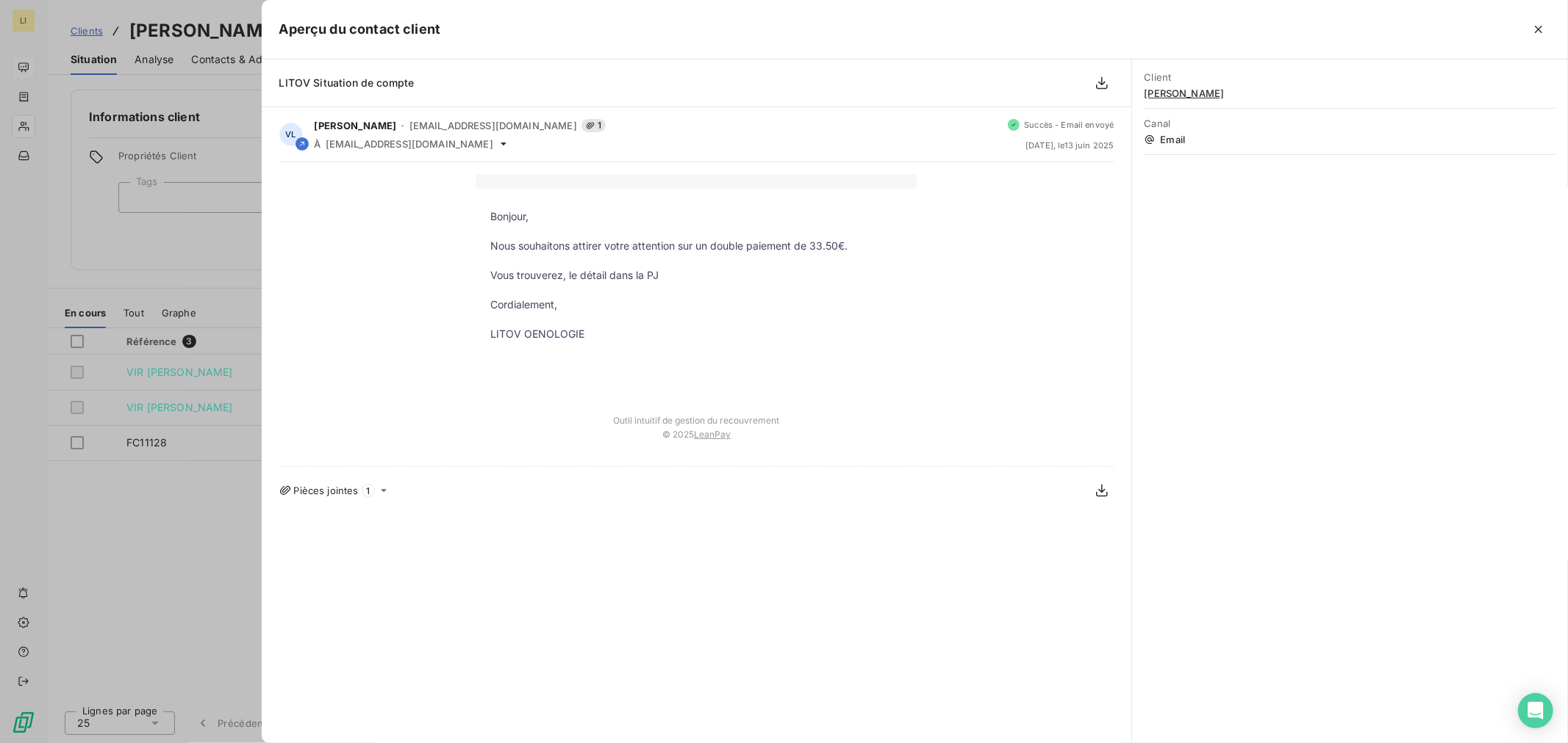
click at [333, 487] on span "Pièces jointes" at bounding box center [327, 491] width 65 height 11
click at [368, 492] on span "1" at bounding box center [368, 491] width 13 height 13
click at [240, 514] on div at bounding box center [784, 372] width 1568 height 743
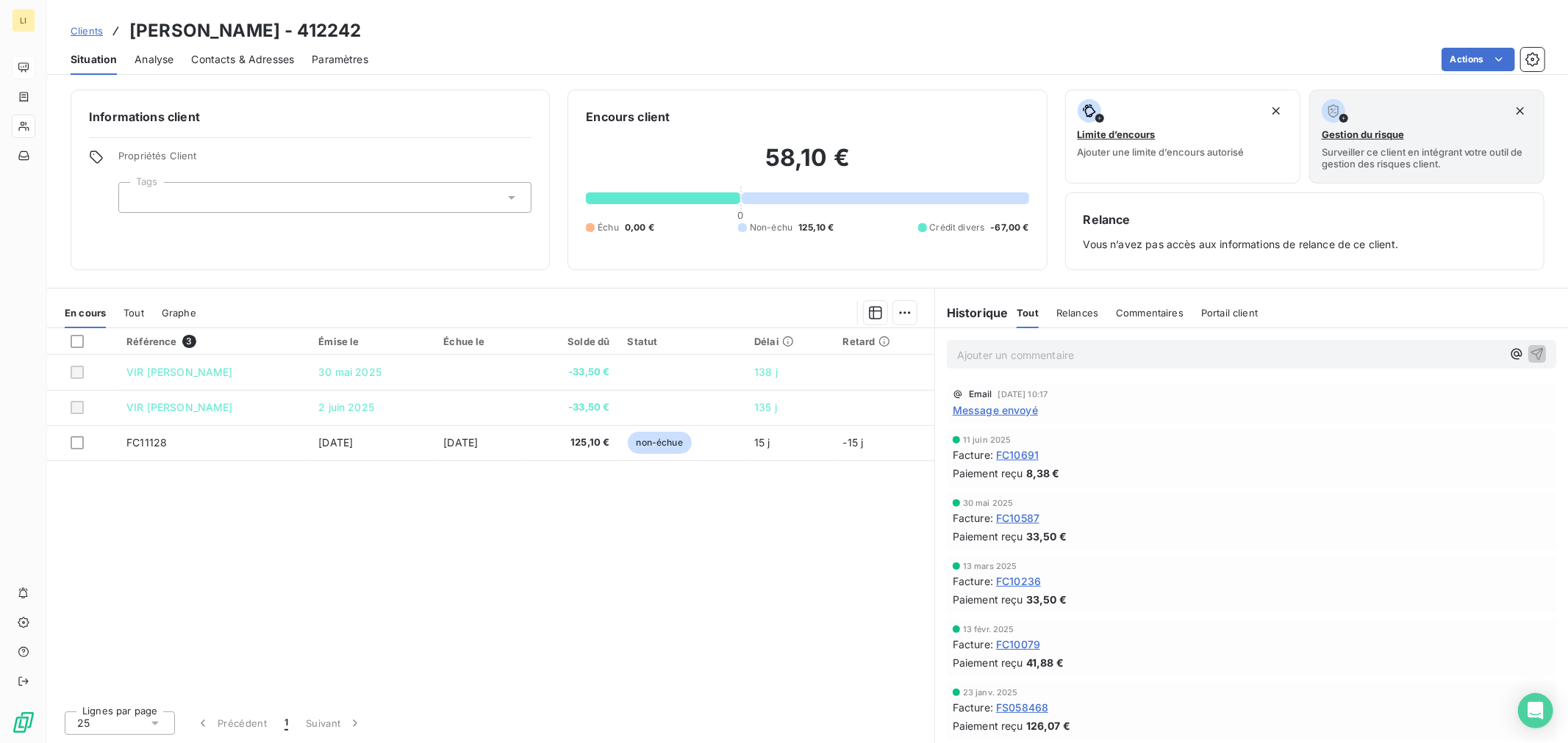
click at [985, 409] on span "Message envoyé" at bounding box center [995, 411] width 85 height 15
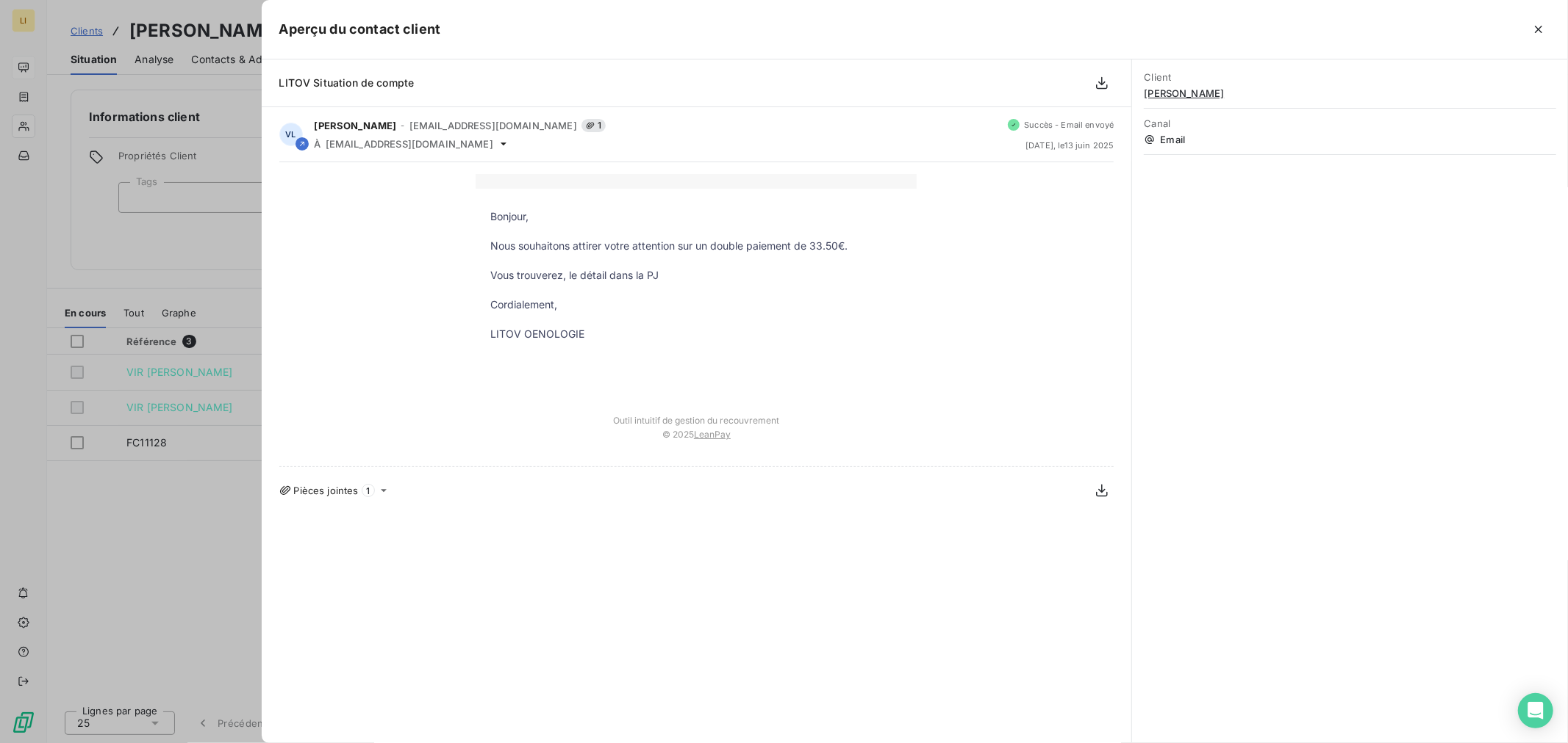
click at [223, 478] on div at bounding box center [784, 372] width 1568 height 743
